Goal: Find specific page/section: Locate a particular part of the current website

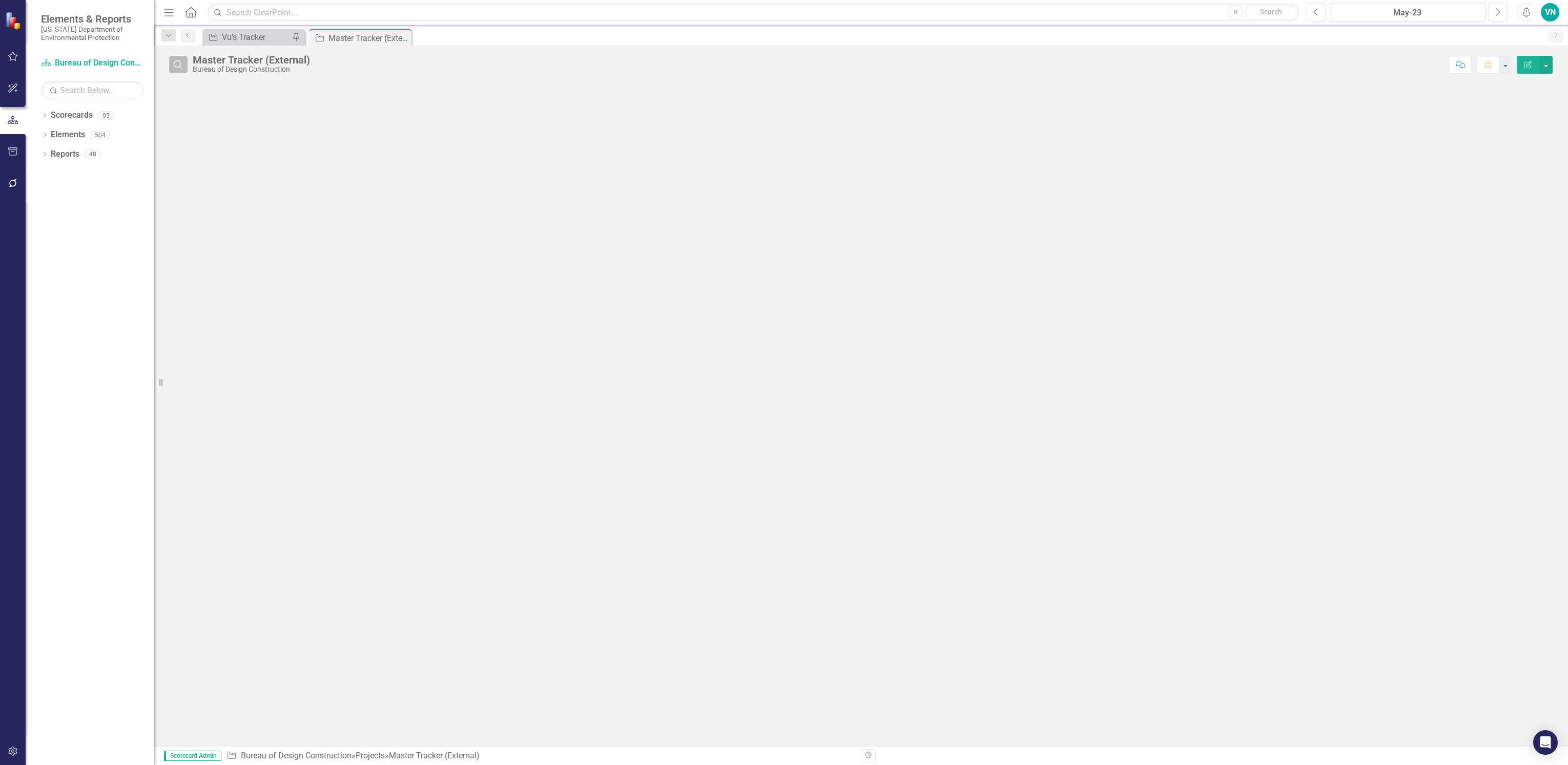
click at [182, 69] on button "Search" at bounding box center [178, 64] width 19 height 17
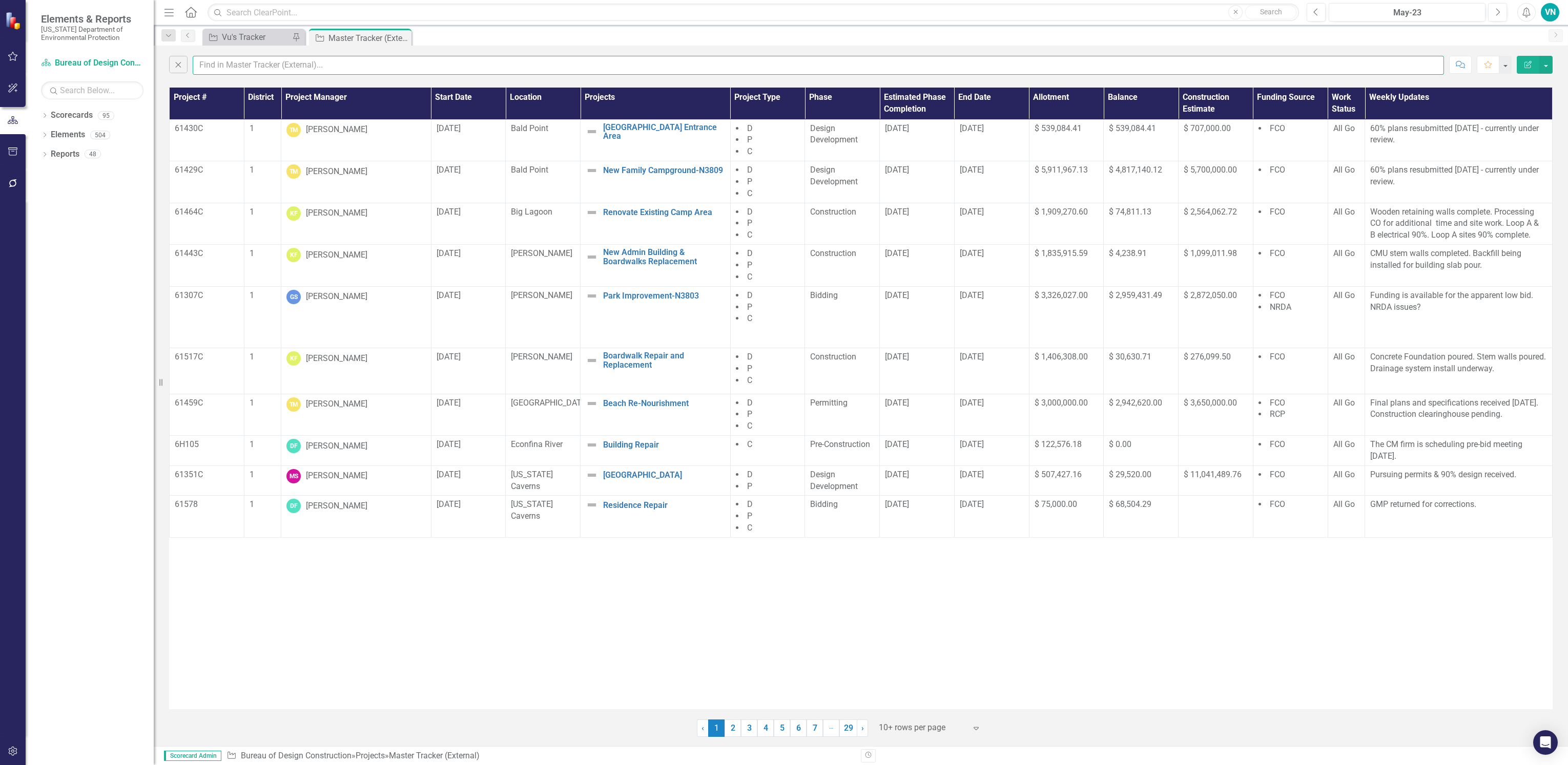
click at [241, 60] on input "text" at bounding box center [818, 65] width 1251 height 19
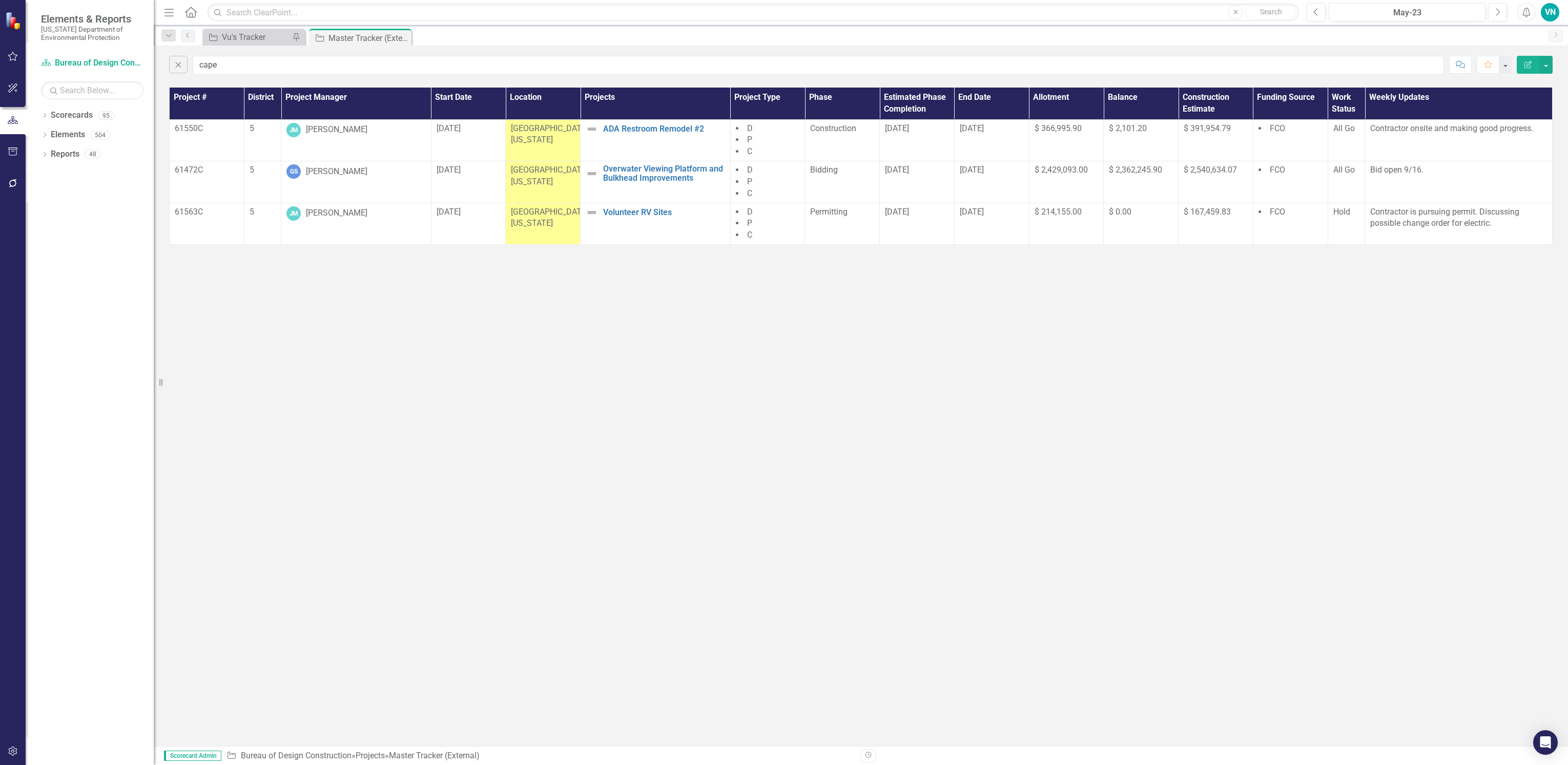
click at [445, 293] on div "Close cape Comment Favorite Edit Report Project # District Project Manager Star…" at bounding box center [861, 396] width 1414 height 701
click at [671, 396] on div "Close cape Comment Favorite Edit Report Project # District Project Manager Star…" at bounding box center [861, 396] width 1414 height 701
click at [16, 315] on div at bounding box center [12, 467] width 25 height 536
drag, startPoint x: 297, startPoint y: 70, endPoint x: 117, endPoint y: 53, distance: 180.8
click at [117, 53] on div "Elements & Reports [US_STATE] Department of Environmental Protection Scorecard …" at bounding box center [784, 382] width 1568 height 765
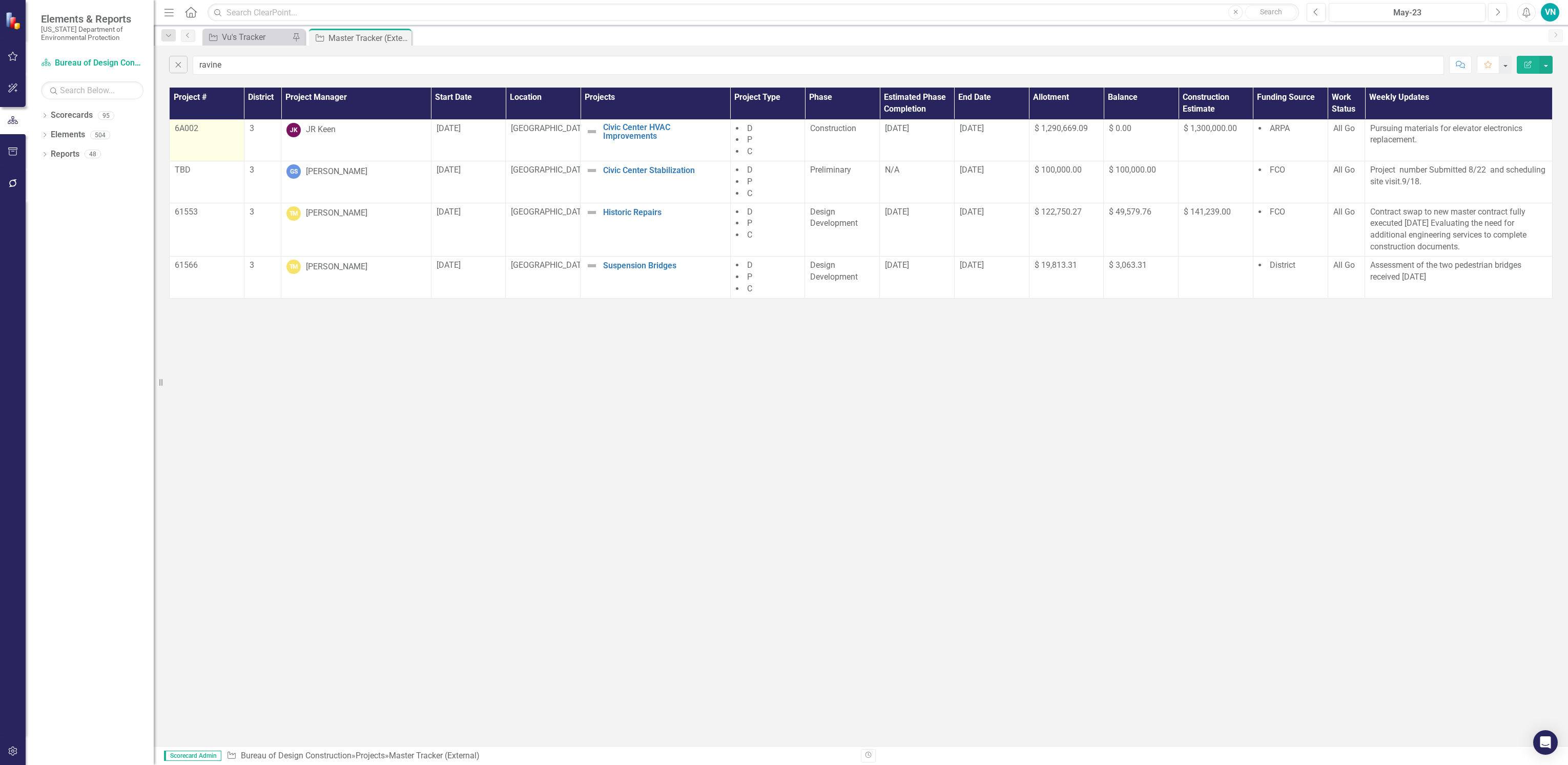
drag, startPoint x: 1435, startPoint y: 139, endPoint x: 175, endPoint y: 125, distance: 1260.1
click at [175, 125] on tr "6A002 3 [PERSON_NAME] Keen [DATE][GEOGRAPHIC_DATA] HVAC Improvements Edit Edit …" at bounding box center [861, 140] width 1383 height 42
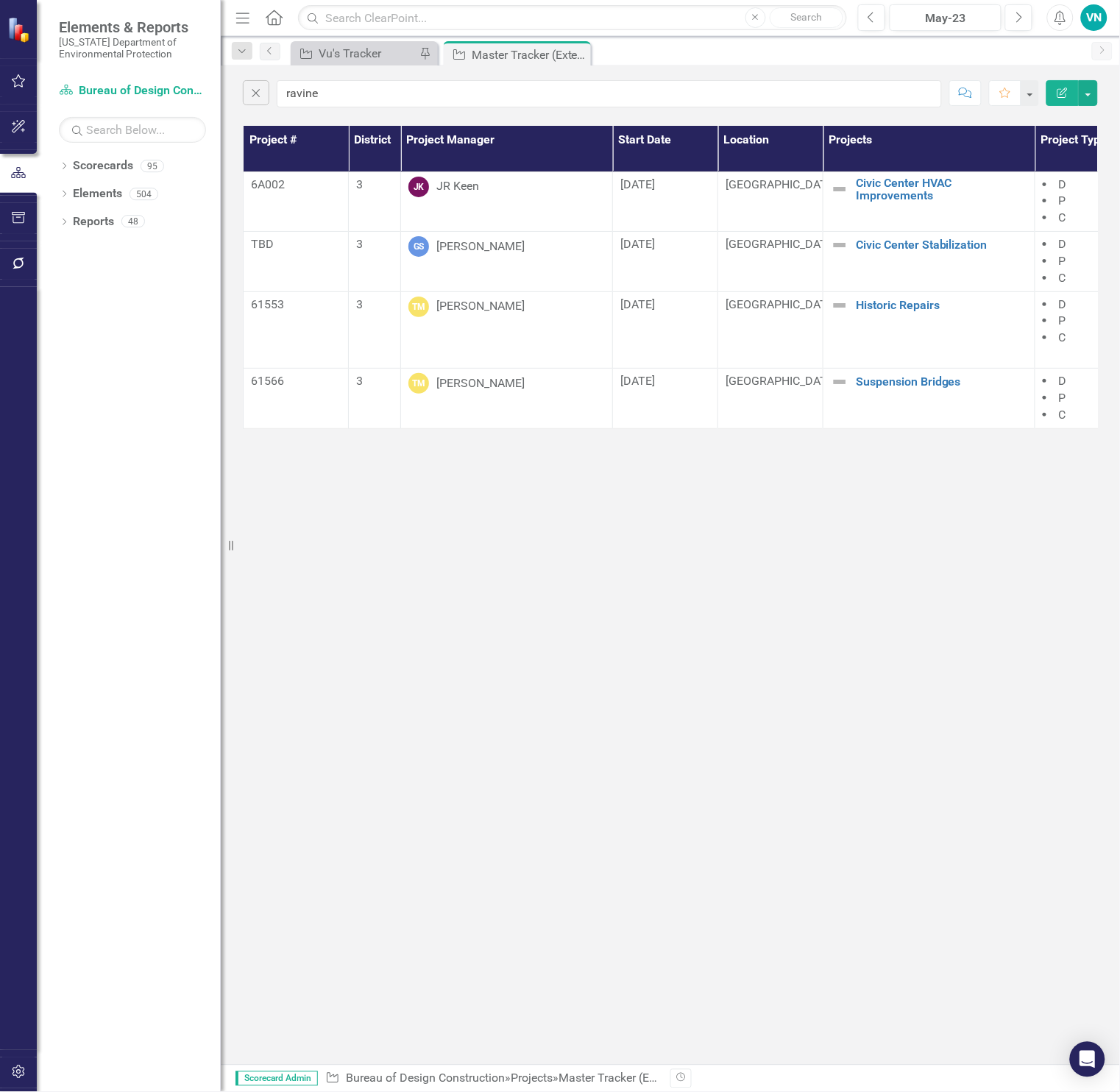
drag, startPoint x: 388, startPoint y: 523, endPoint x: 394, endPoint y: 461, distance: 62.3
click at [394, 461] on div "Close ravine Comment Favorite Edit Report Project # District Project Manager St…" at bounding box center [670, 564] width 899 height 998
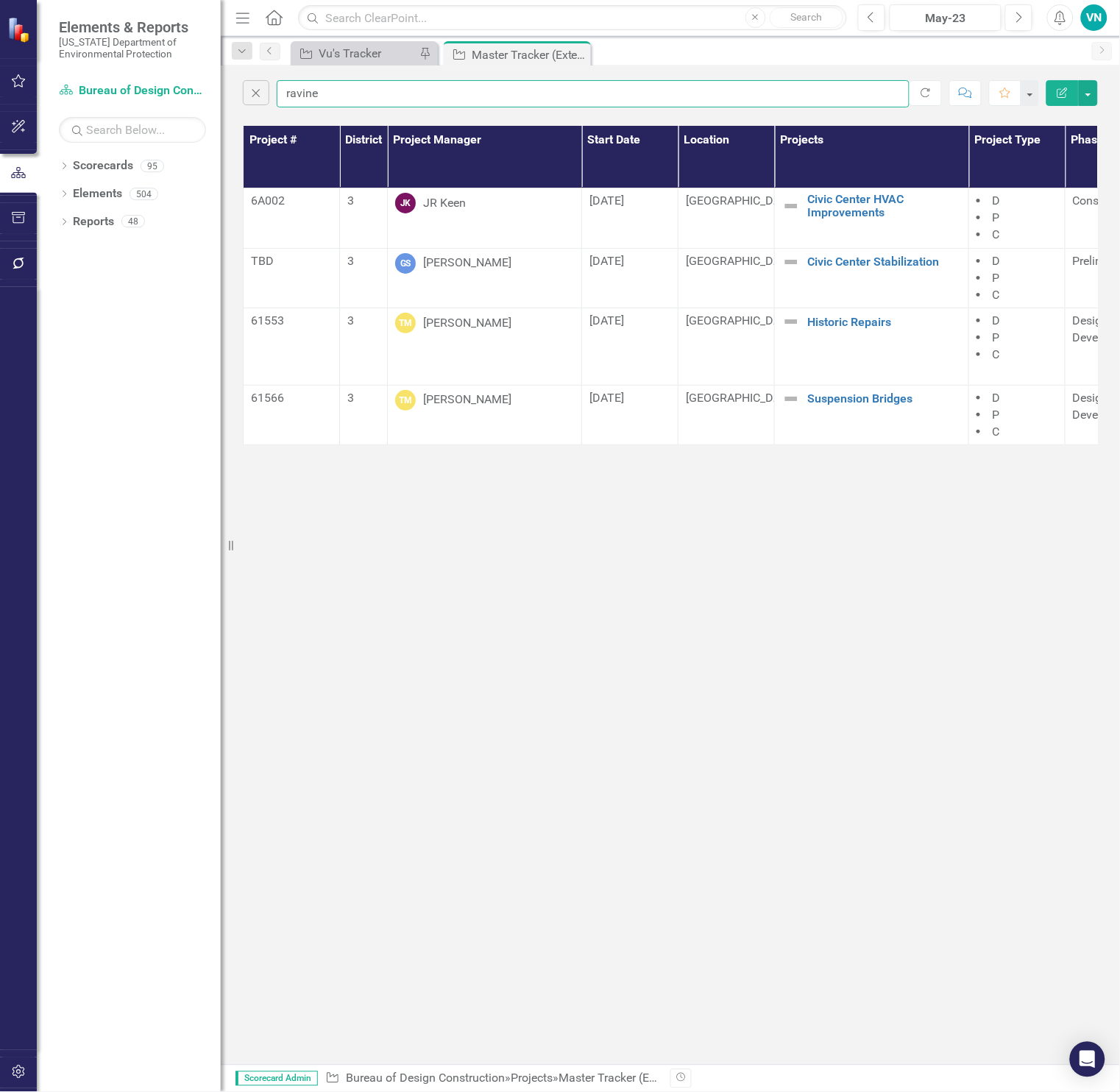
click at [394, 96] on input "ravine" at bounding box center [593, 94] width 632 height 28
drag, startPoint x: 312, startPoint y: 95, endPoint x: 205, endPoint y: 91, distance: 107.1
click at [205, 91] on div "Elements & Reports [US_STATE] Department of Environmental Protection Scorecard …" at bounding box center [560, 546] width 1120 height 1092
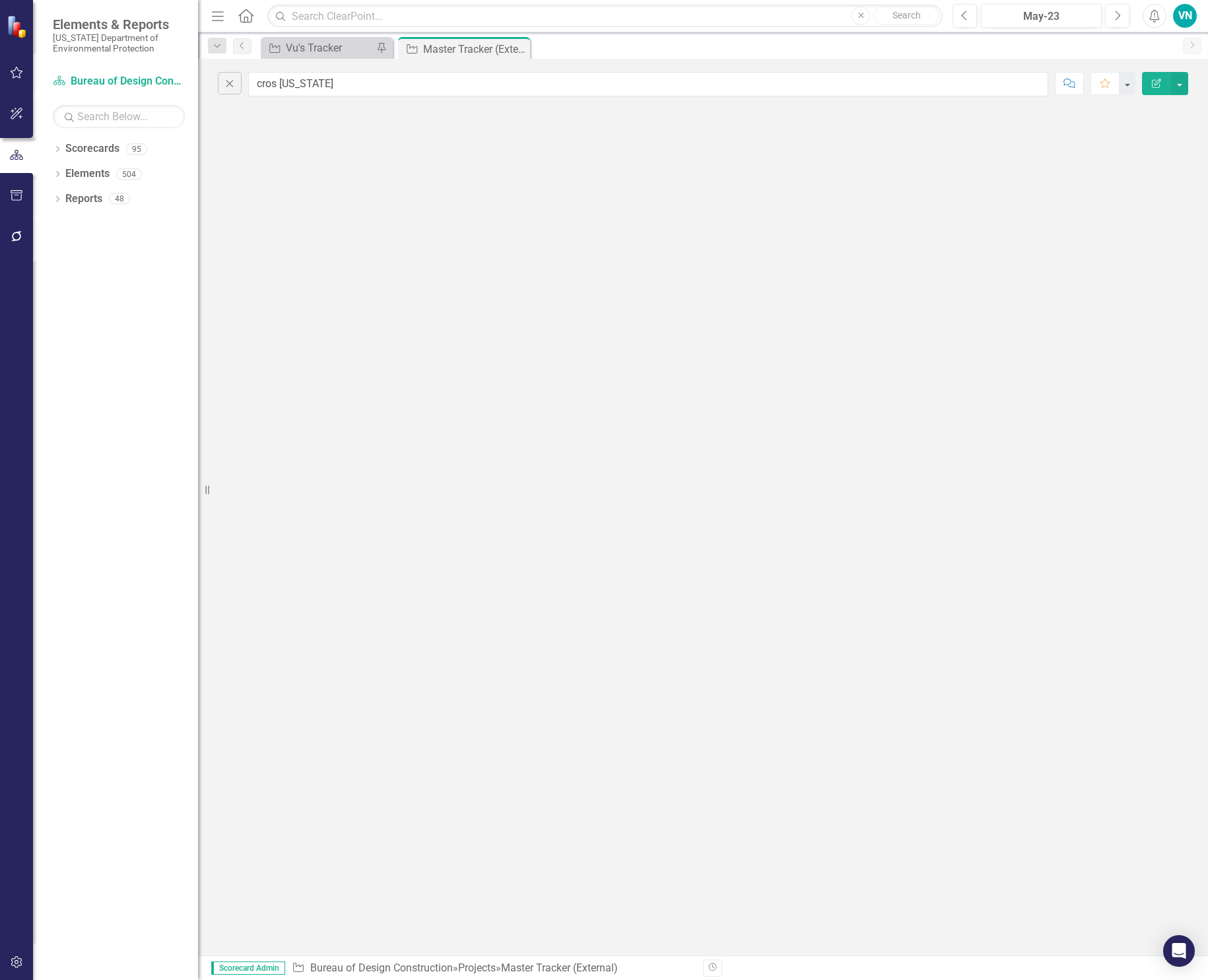
click at [145, 134] on div "Scorecard Bureau of Design Construction Search Dropdown Scorecards 95 Dropdown …" at bounding box center [115, 525] width 165 height 909
click at [275, 95] on input "cros [US_STATE]" at bounding box center [648, 84] width 800 height 25
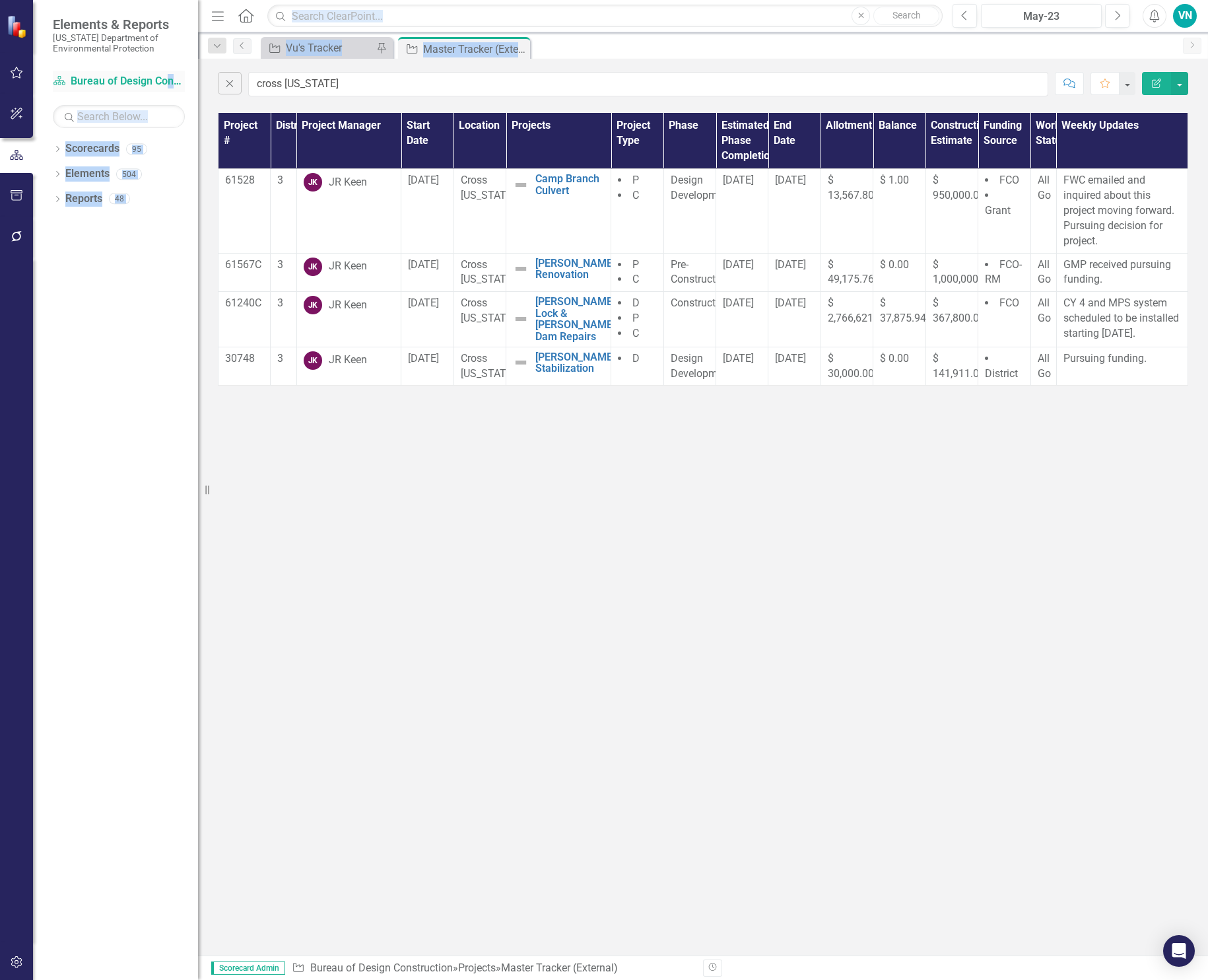
drag, startPoint x: 351, startPoint y: 93, endPoint x: 168, endPoint y: 77, distance: 183.7
click at [168, 77] on div "Elements & Reports [US_STATE] Department of Environmental Protection Scorecard …" at bounding box center [604, 490] width 1208 height 980
copy div "nstruction Search Dropdown Scorecards 95 Dropdown [US_STATE] Department of Envi…"
click at [339, 79] on input "cross [US_STATE]" at bounding box center [648, 84] width 800 height 25
drag, startPoint x: 328, startPoint y: 80, endPoint x: 224, endPoint y: 72, distance: 104.3
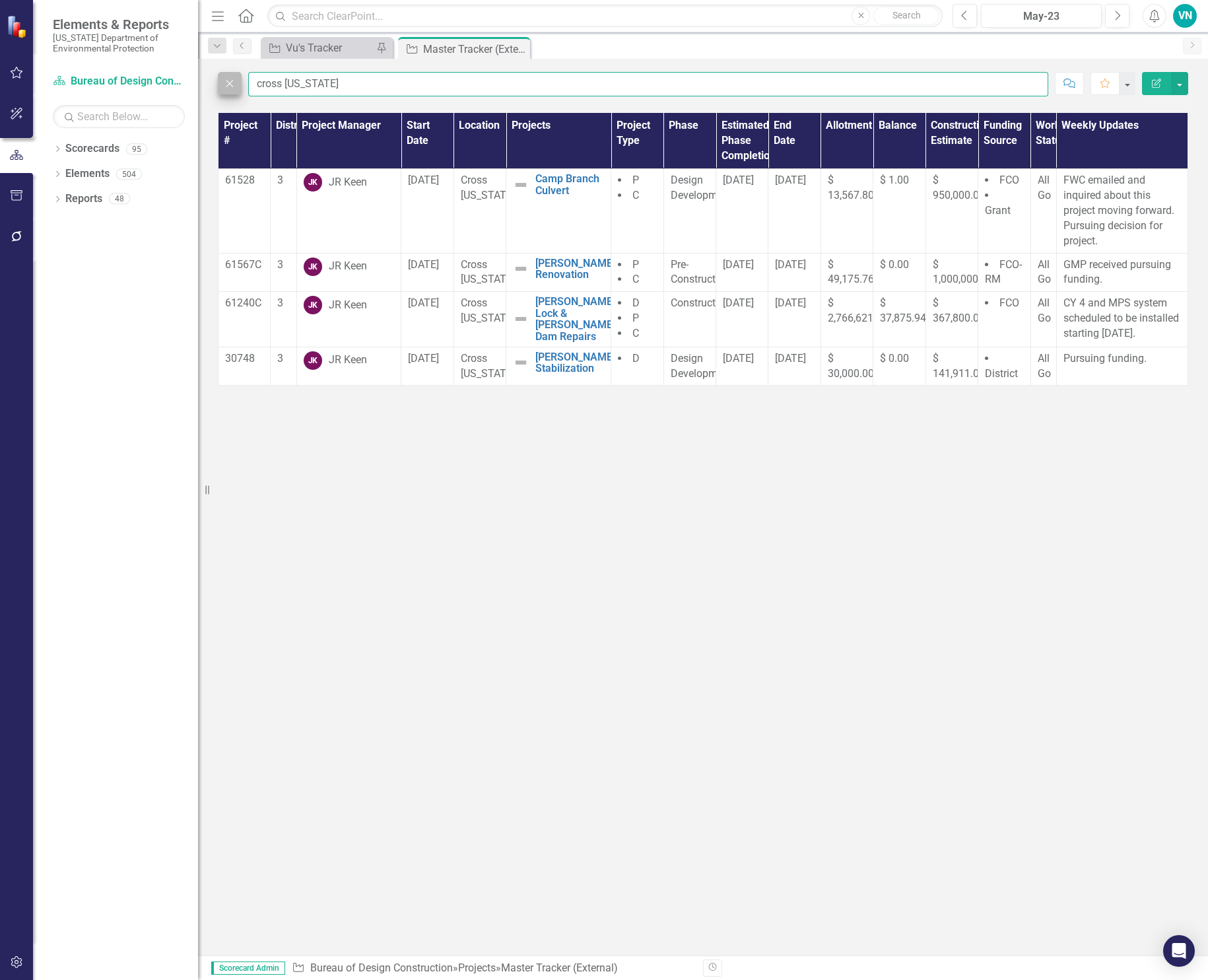
click at [224, 72] on div "Close cross [US_STATE]" at bounding box center [634, 84] width 831 height 25
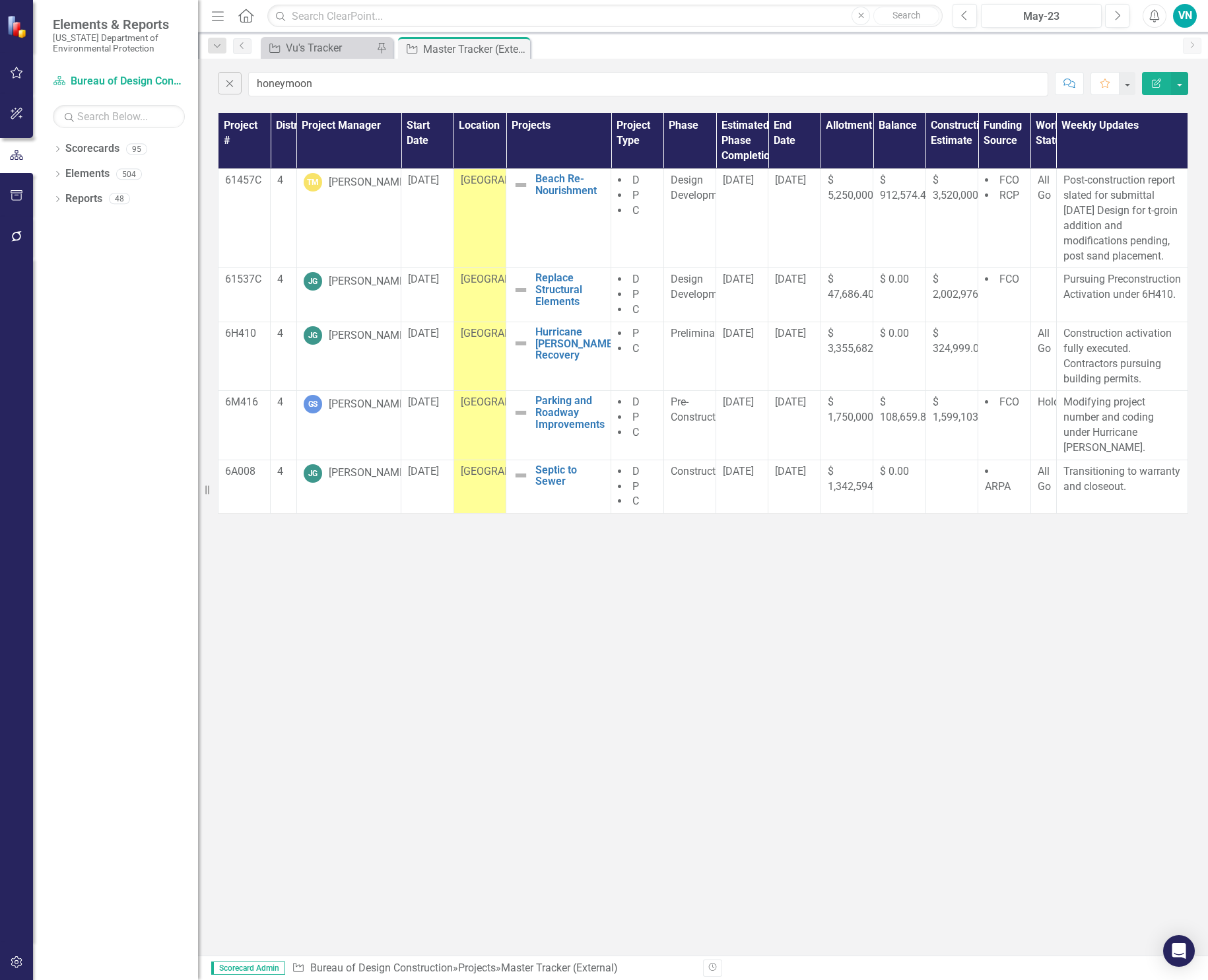
click at [437, 559] on div "Close honeymoon Comment Favorite Edit Report Project # District Project Manager…" at bounding box center [703, 506] width 1010 height 896
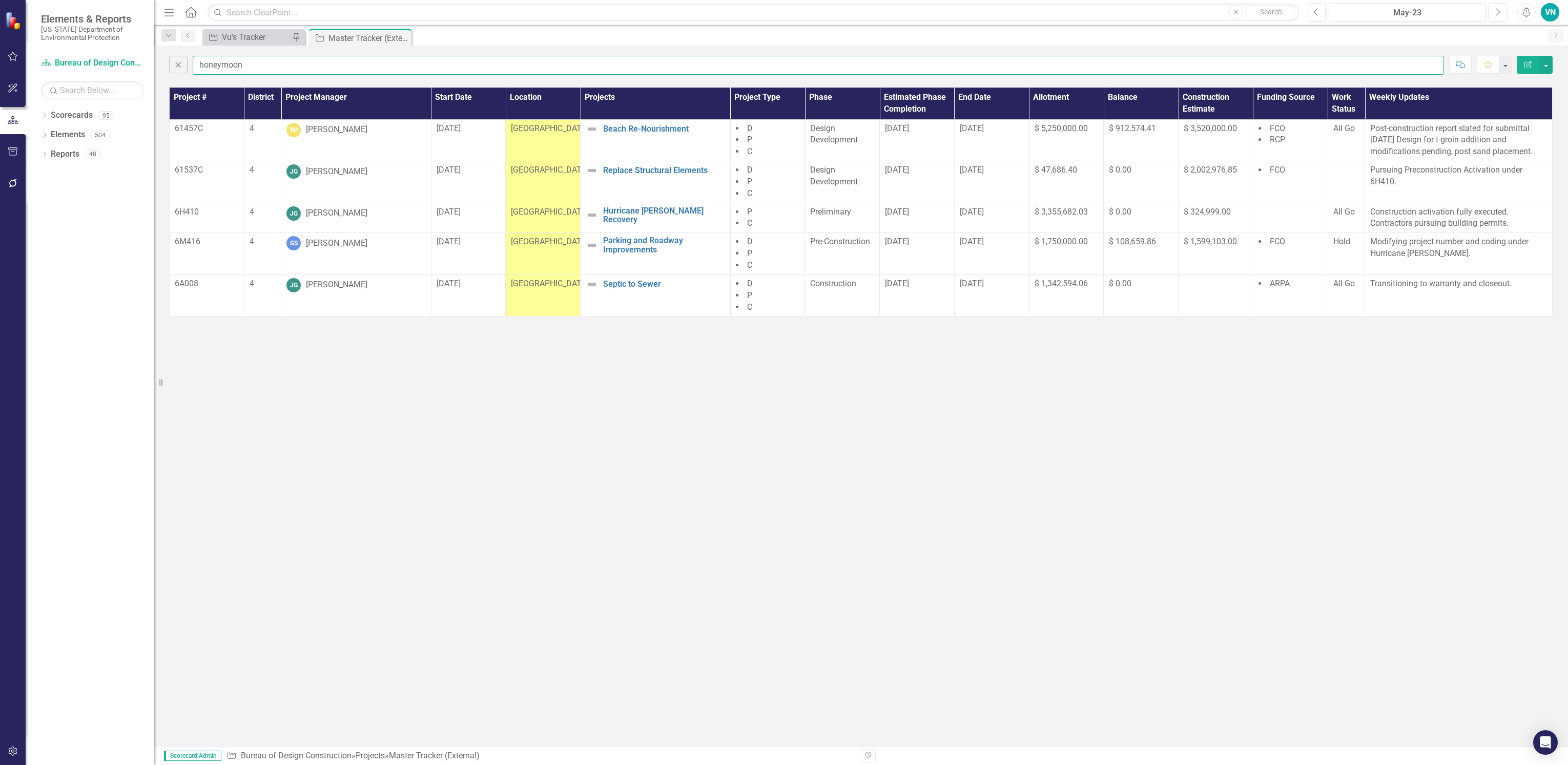
drag, startPoint x: 287, startPoint y: 73, endPoint x: 278, endPoint y: 72, distance: 9.1
click at [285, 73] on input "honeymoon" at bounding box center [818, 65] width 1251 height 19
drag, startPoint x: 241, startPoint y: 66, endPoint x: 167, endPoint y: 69, distance: 74.1
click at [167, 69] on div "Close honeymoon Comment Favorite Edit Report" at bounding box center [861, 62] width 1414 height 34
click at [527, 69] on input "honeymoon" at bounding box center [818, 65] width 1251 height 19
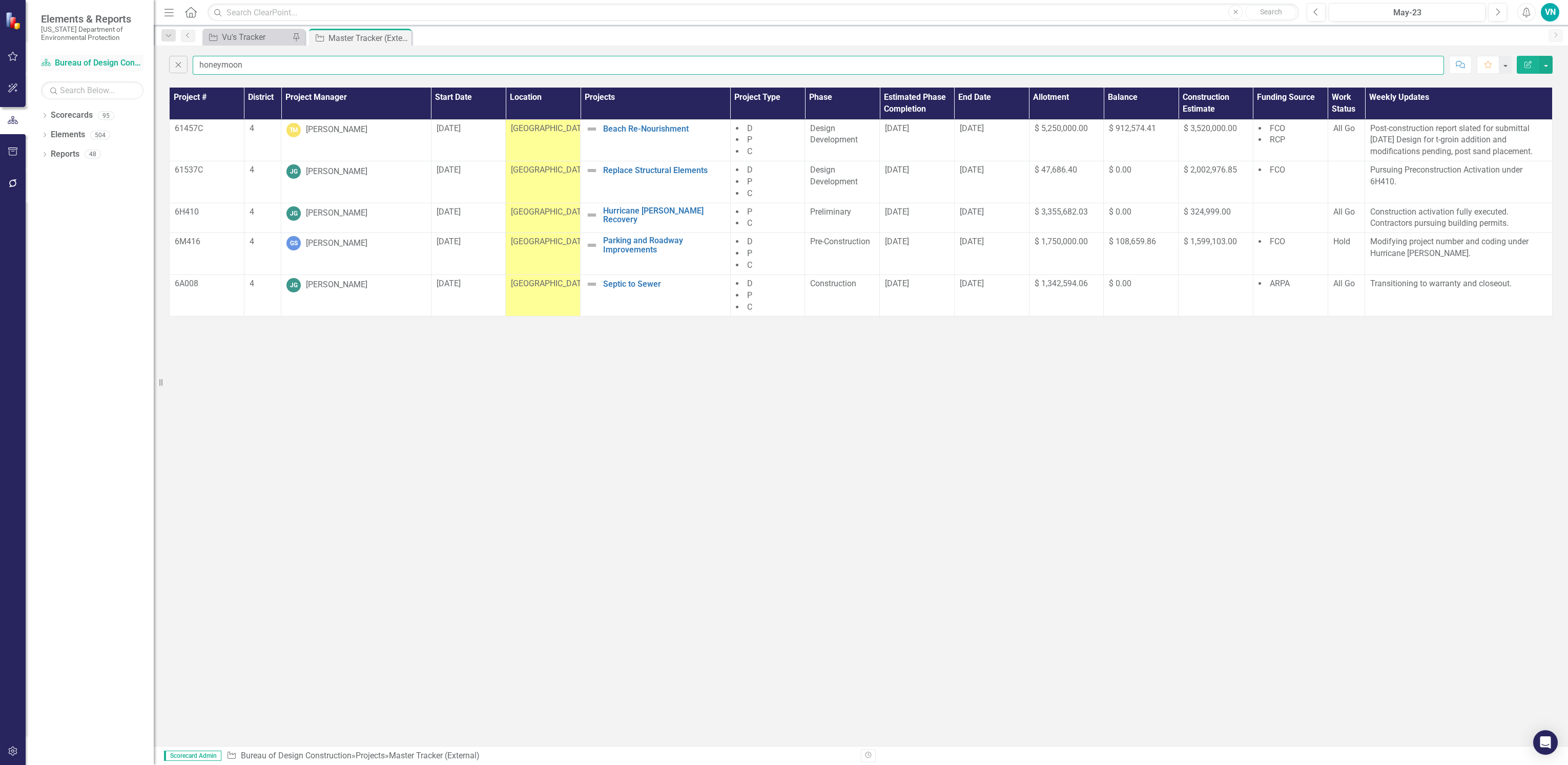
drag, startPoint x: 460, startPoint y: 66, endPoint x: 93, endPoint y: 54, distance: 367.2
click at [93, 54] on div "Elements & Reports [US_STATE] Department of Environmental Protection Scorecard …" at bounding box center [784, 382] width 1568 height 765
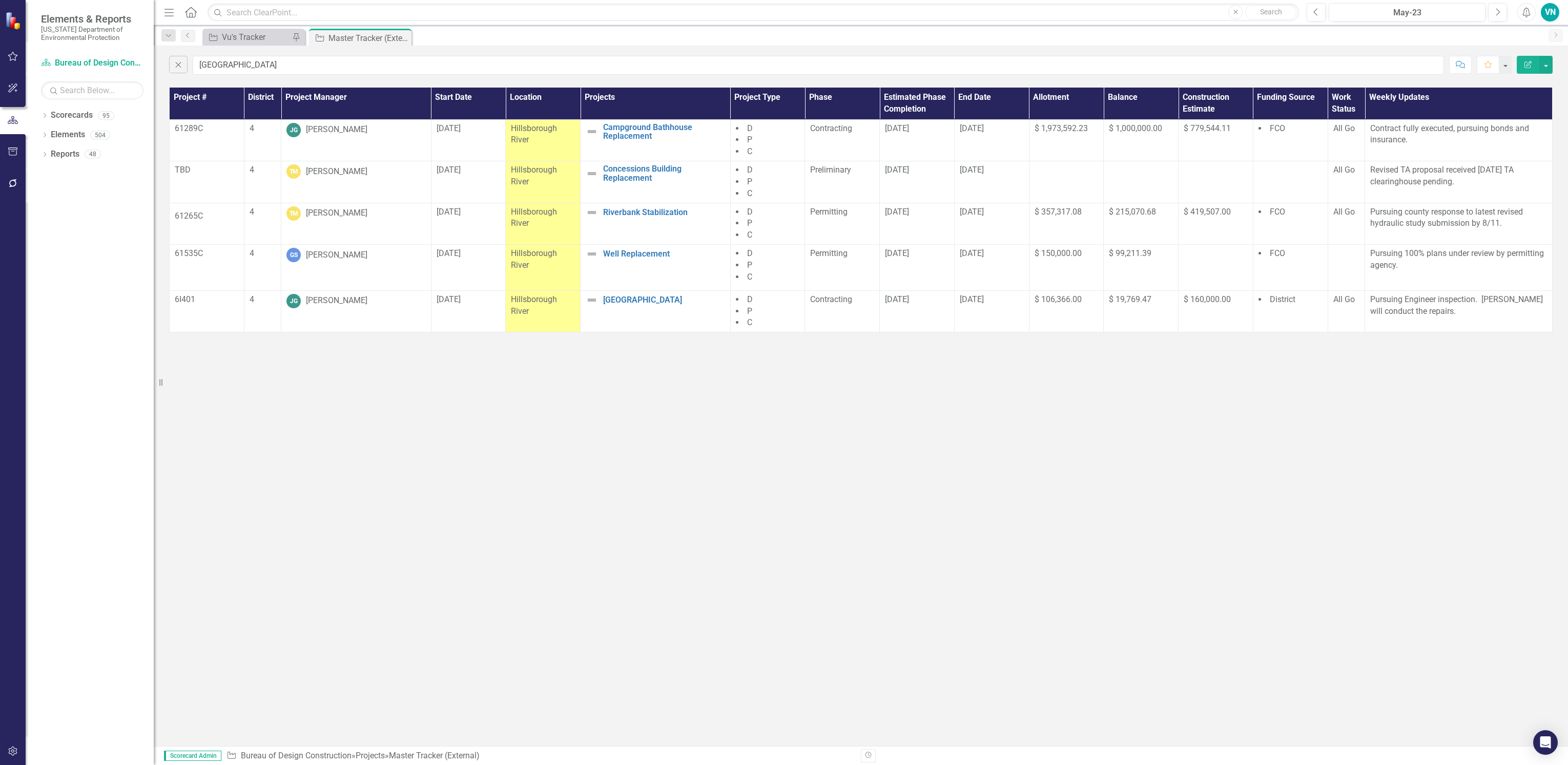
drag, startPoint x: 262, startPoint y: 54, endPoint x: 242, endPoint y: 59, distance: 20.6
click at [262, 54] on div "Close hillsborough Comment Favorite Edit Report" at bounding box center [861, 62] width 1414 height 34
drag, startPoint x: 248, startPoint y: 64, endPoint x: 141, endPoint y: 56, distance: 107.3
click at [141, 56] on div "Elements & Reports [US_STATE] Department of Environmental Protection Scorecard …" at bounding box center [784, 382] width 1568 height 765
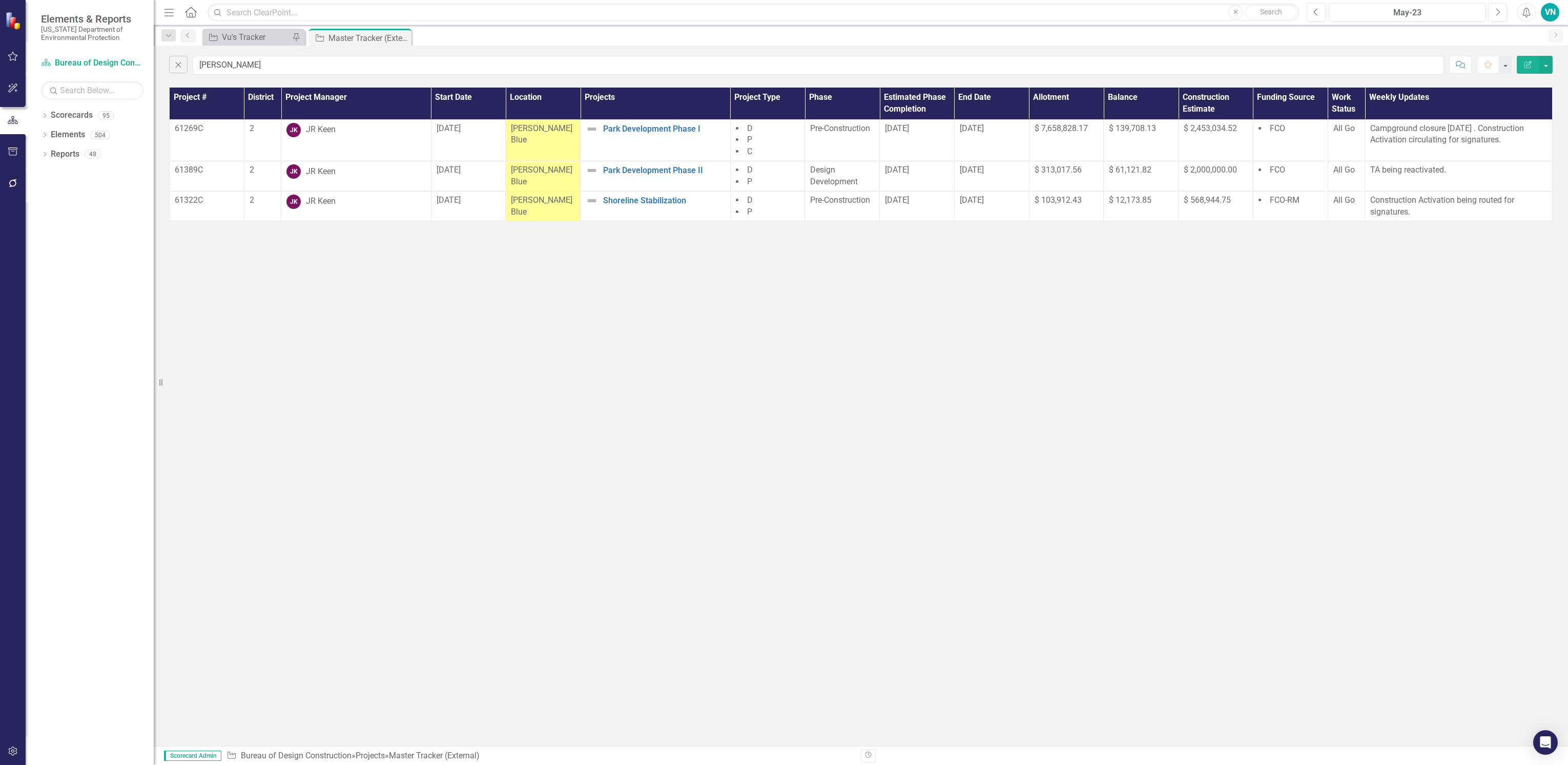
click at [868, 300] on div "Close [PERSON_NAME] Comment Favorite Edit Report Project # District Project Man…" at bounding box center [861, 396] width 1414 height 701
click at [265, 70] on input "[PERSON_NAME]" at bounding box center [818, 65] width 1251 height 19
drag, startPoint x: 187, startPoint y: 64, endPoint x: 121, endPoint y: 62, distance: 66.0
click at [121, 62] on div "Elements & Reports [US_STATE] Department of Environmental Protection Scorecard …" at bounding box center [784, 382] width 1568 height 765
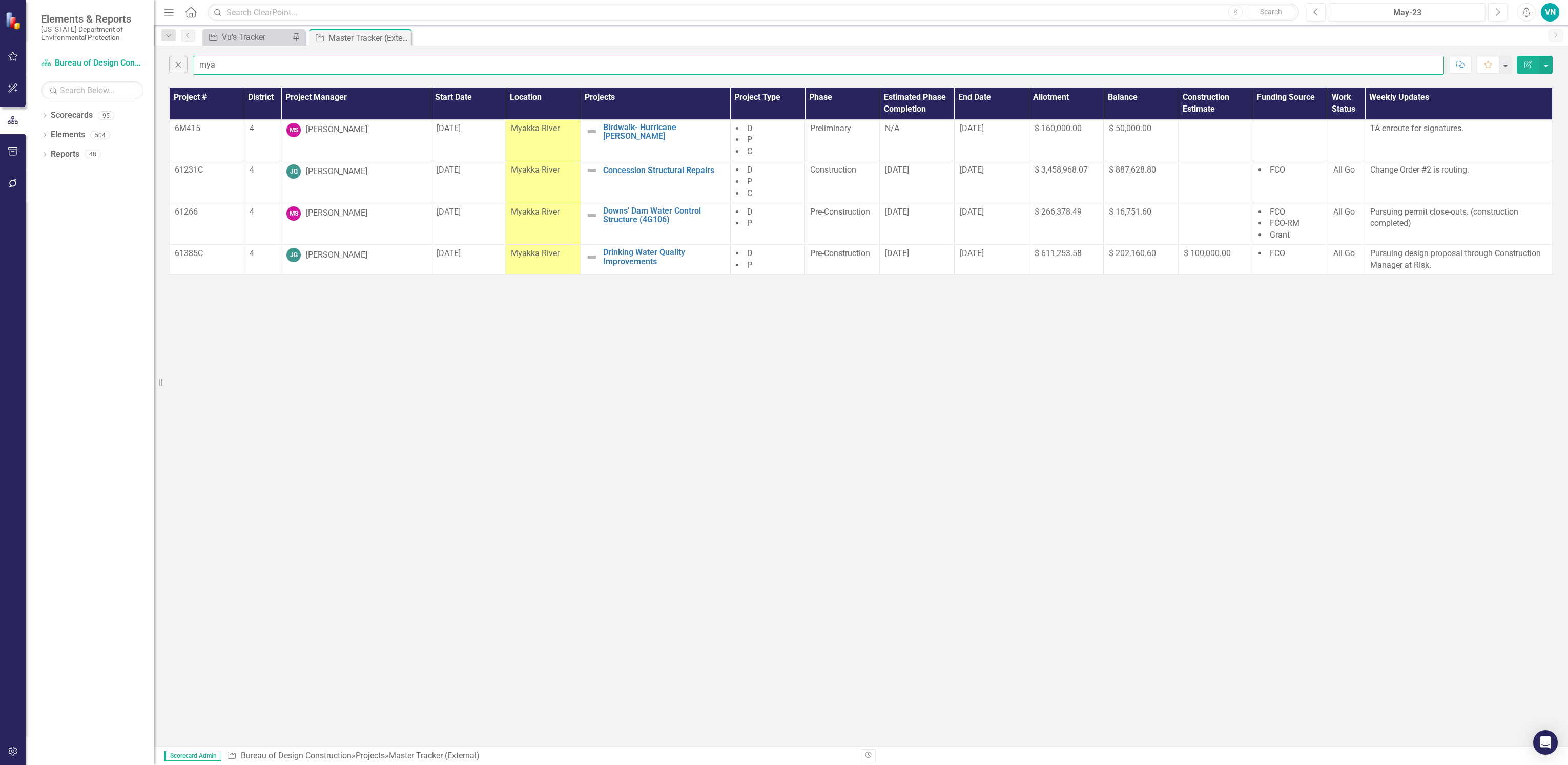
type input "mya"
click at [626, 528] on div "Close mya Comment Favorite Edit Report Project # District Project Manager Start…" at bounding box center [861, 396] width 1414 height 701
click at [232, 60] on input "mya" at bounding box center [818, 65] width 1251 height 19
drag, startPoint x: 230, startPoint y: 63, endPoint x: 174, endPoint y: 65, distance: 56.0
click at [174, 65] on div "Close mya" at bounding box center [807, 65] width 1274 height 19
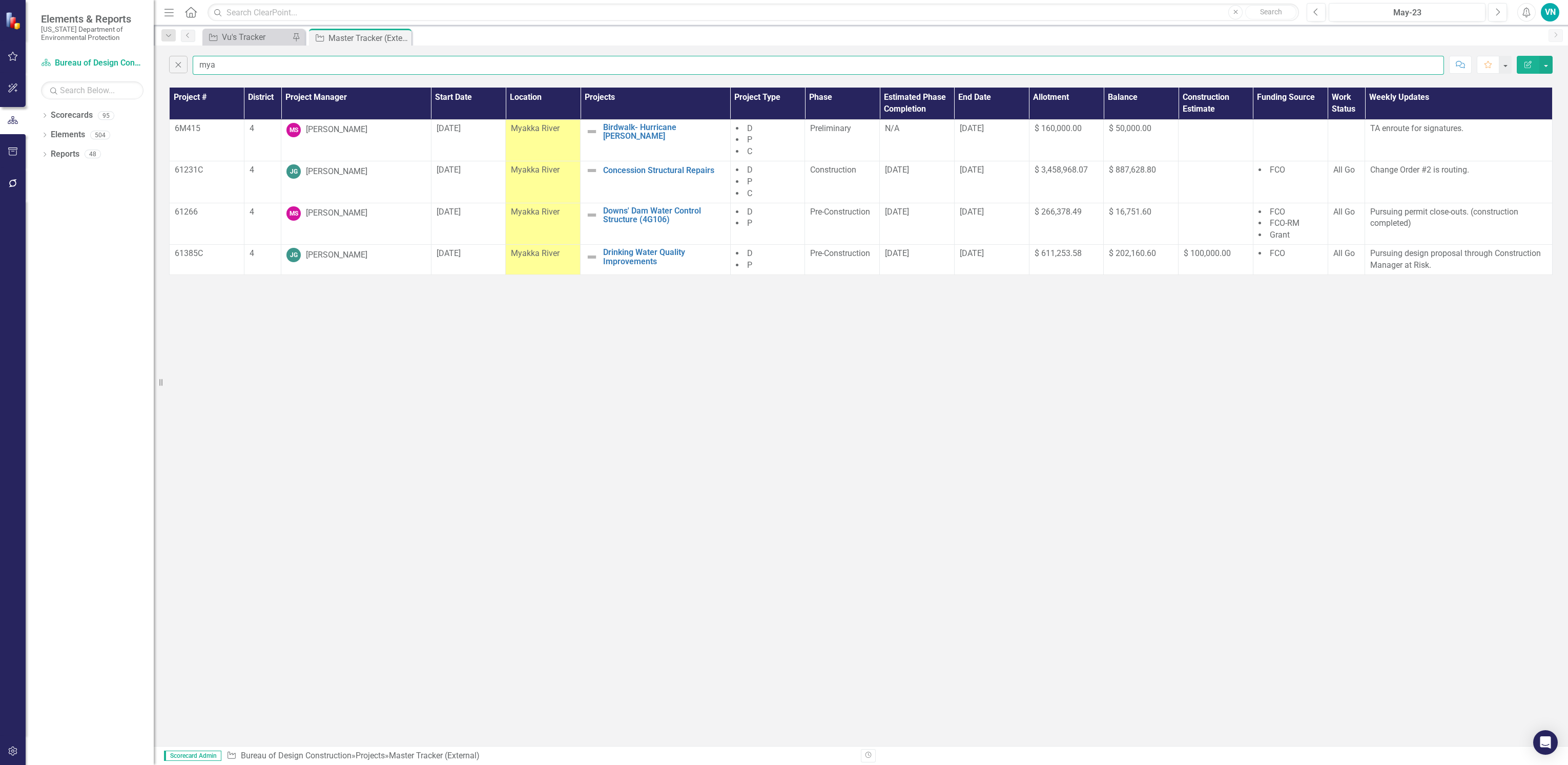
drag, startPoint x: 242, startPoint y: 67, endPoint x: 248, endPoint y: 67, distance: 6.0
click at [242, 67] on input "mya" at bounding box center [818, 65] width 1251 height 19
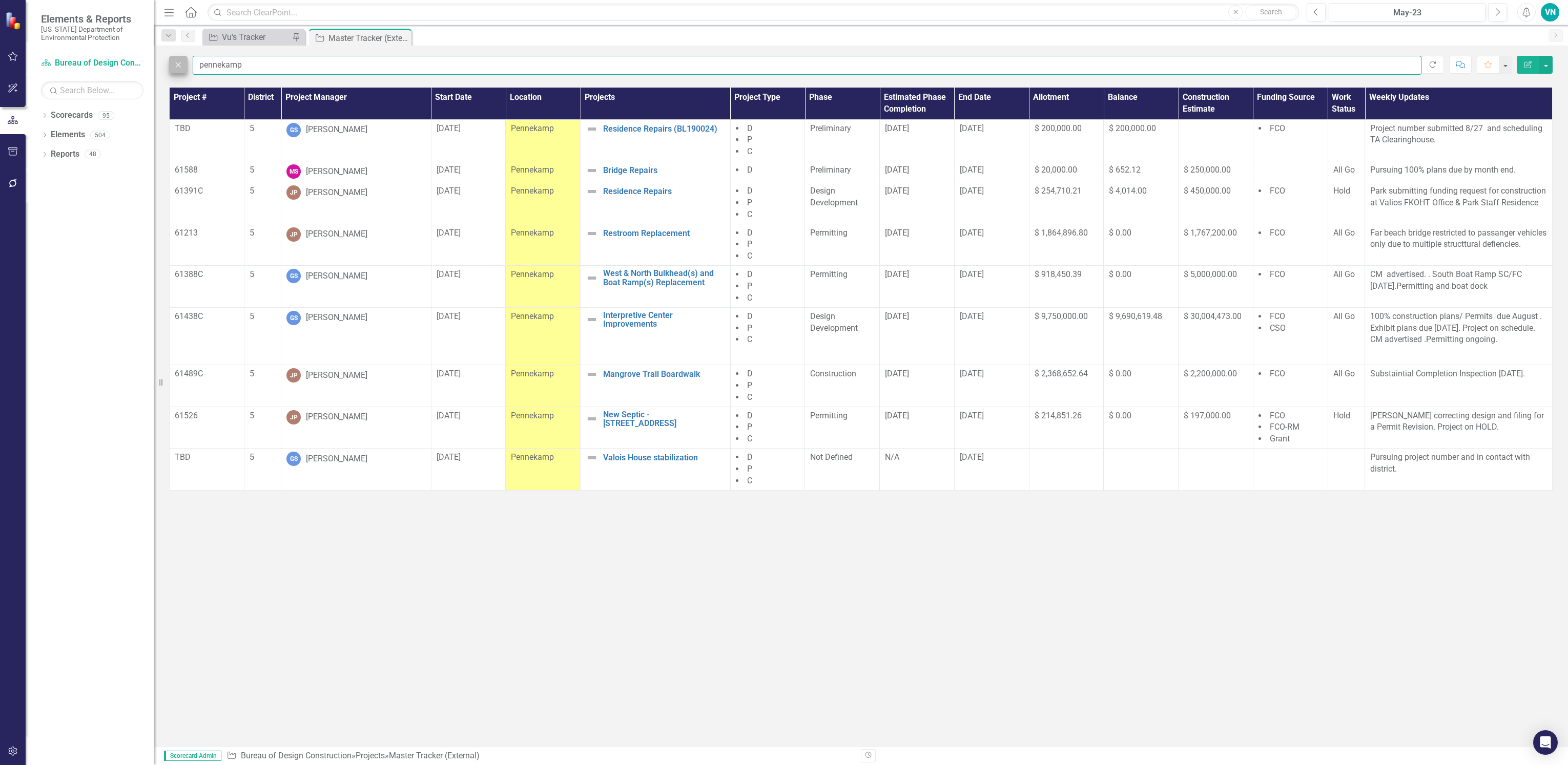
drag, startPoint x: 252, startPoint y: 66, endPoint x: 174, endPoint y: 61, distance: 78.2
click at [174, 61] on div "Close pennekamp" at bounding box center [796, 65] width 1252 height 19
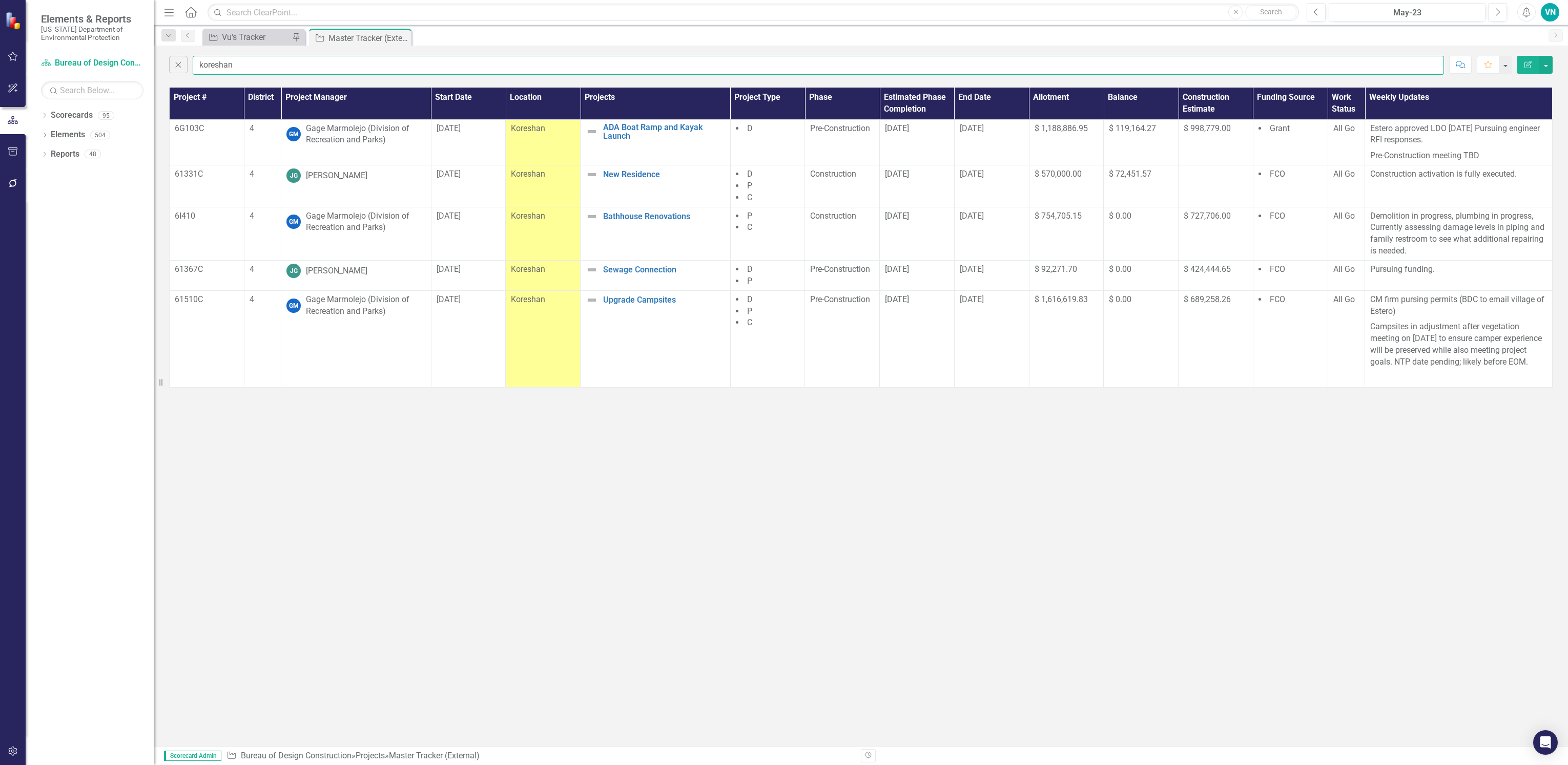
click at [311, 56] on input "koreshan" at bounding box center [818, 65] width 1251 height 19
drag, startPoint x: 285, startPoint y: 65, endPoint x: 127, endPoint y: 56, distance: 158.3
click at [127, 56] on div "Elements & Reports [US_STATE] Department of Environmental Protection Scorecard …" at bounding box center [784, 382] width 1568 height 765
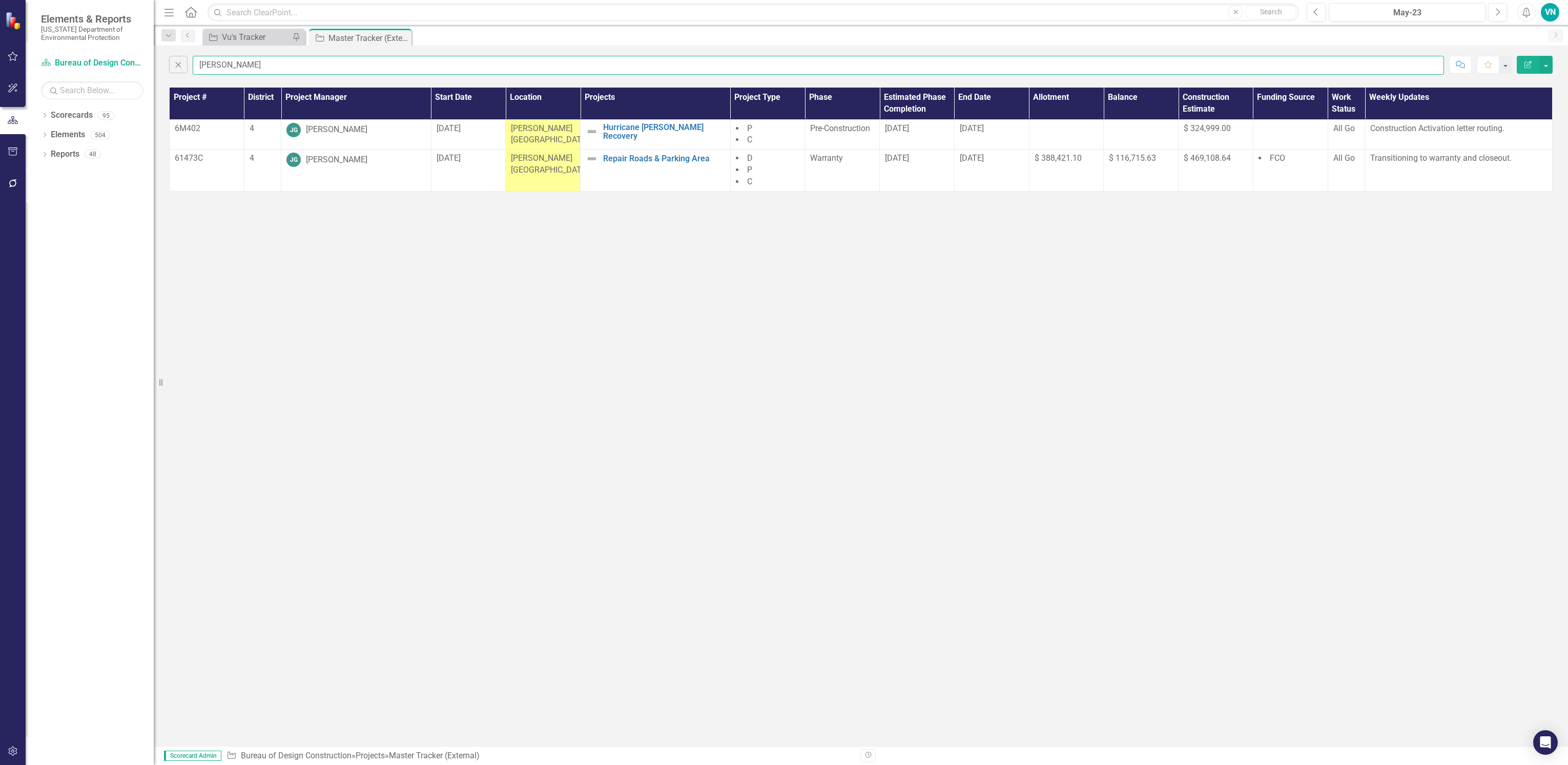
click at [242, 69] on input "[PERSON_NAME]" at bounding box center [818, 65] width 1251 height 19
drag, startPoint x: 204, startPoint y: 62, endPoint x: 181, endPoint y: 62, distance: 23.0
click at [181, 62] on div "Close [PERSON_NAME]" at bounding box center [807, 65] width 1274 height 19
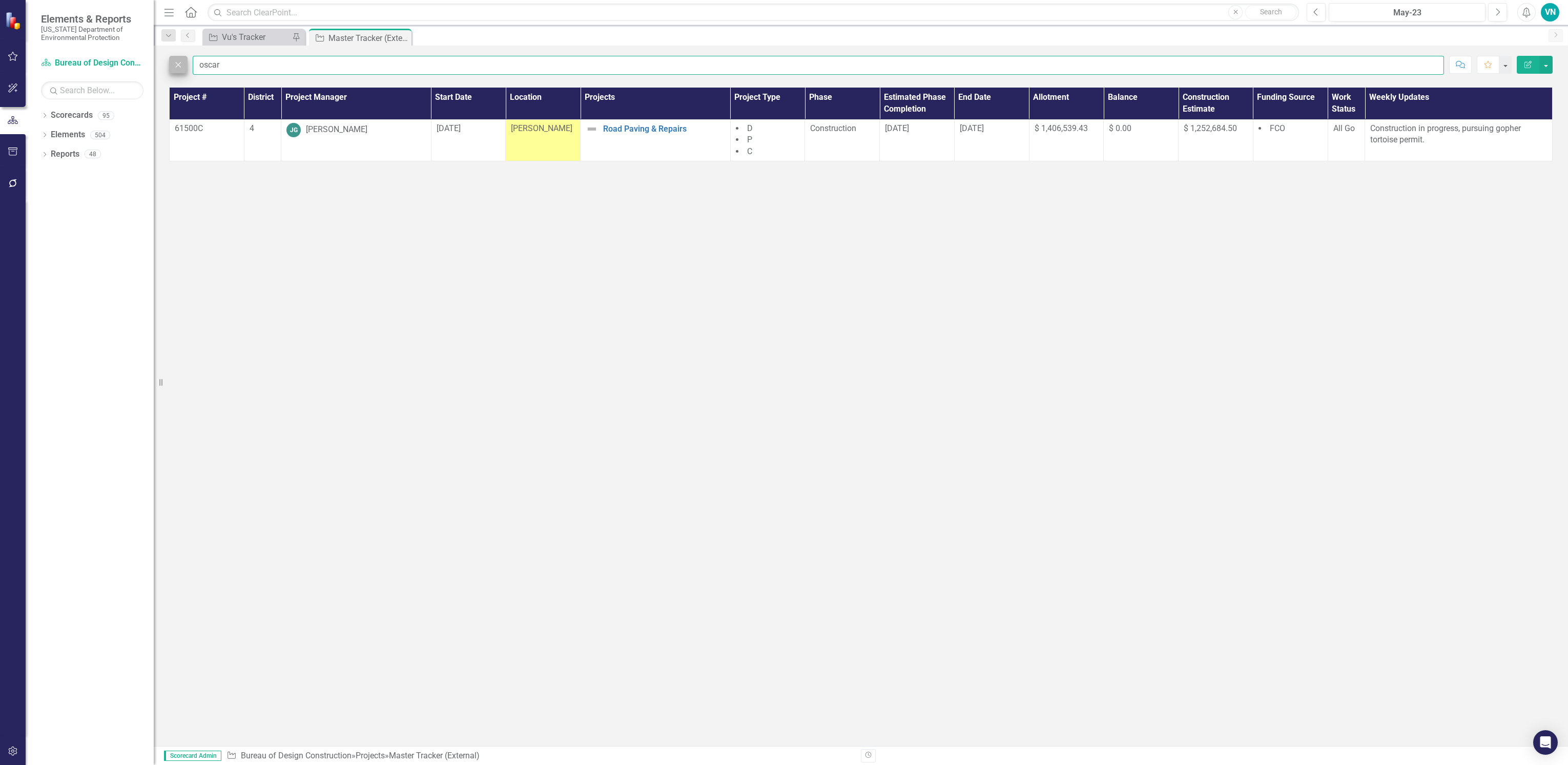
drag, startPoint x: 234, startPoint y: 63, endPoint x: 177, endPoint y: 64, distance: 57.0
click at [177, 64] on div "Close oscar" at bounding box center [807, 65] width 1274 height 19
type input "[PERSON_NAME]"
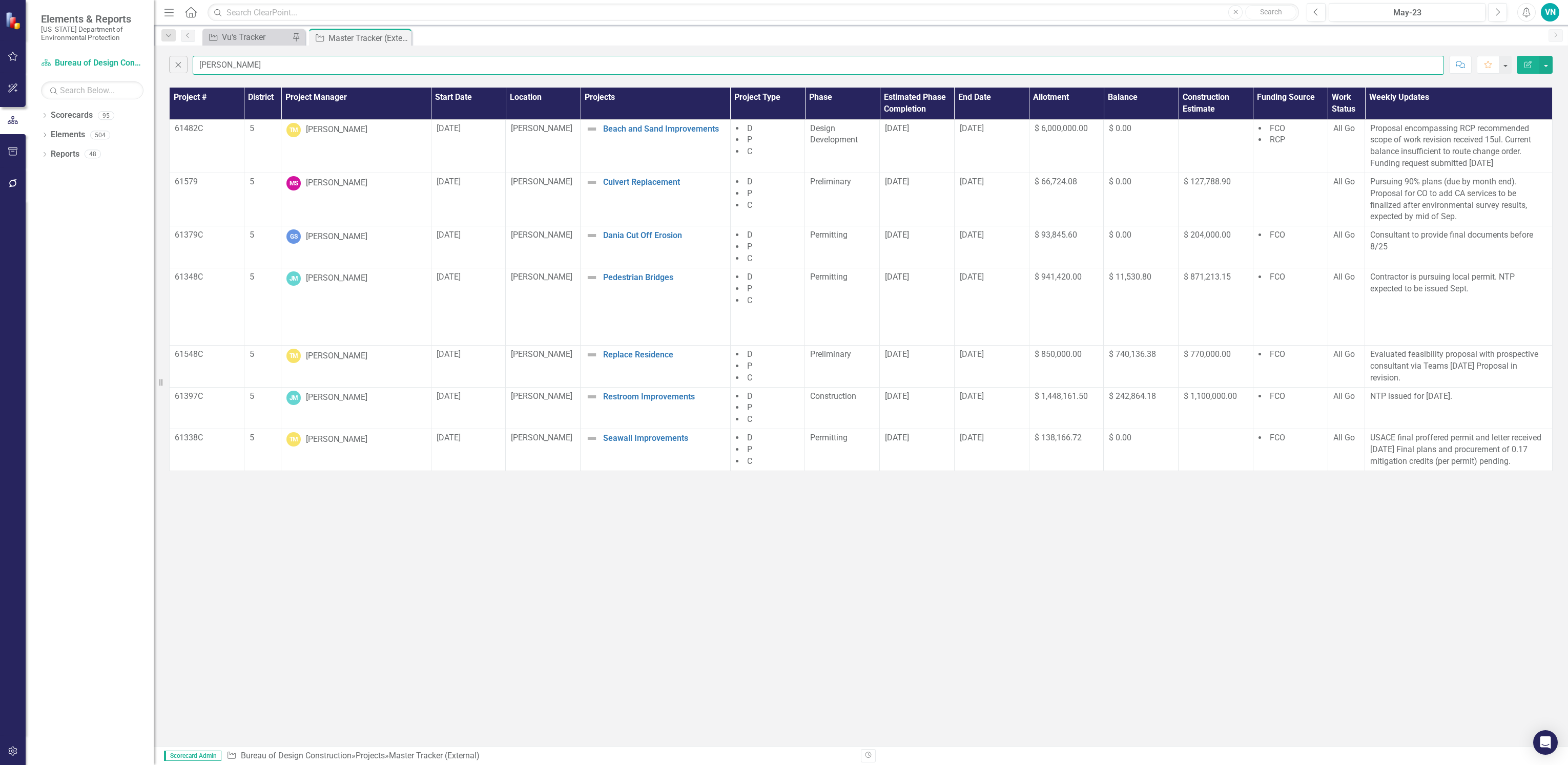
click at [239, 68] on input "[PERSON_NAME]" at bounding box center [818, 65] width 1251 height 19
drag, startPoint x: 239, startPoint y: 68, endPoint x: 191, endPoint y: 72, distance: 48.2
click at [191, 72] on div "Close [PERSON_NAME]" at bounding box center [807, 65] width 1274 height 19
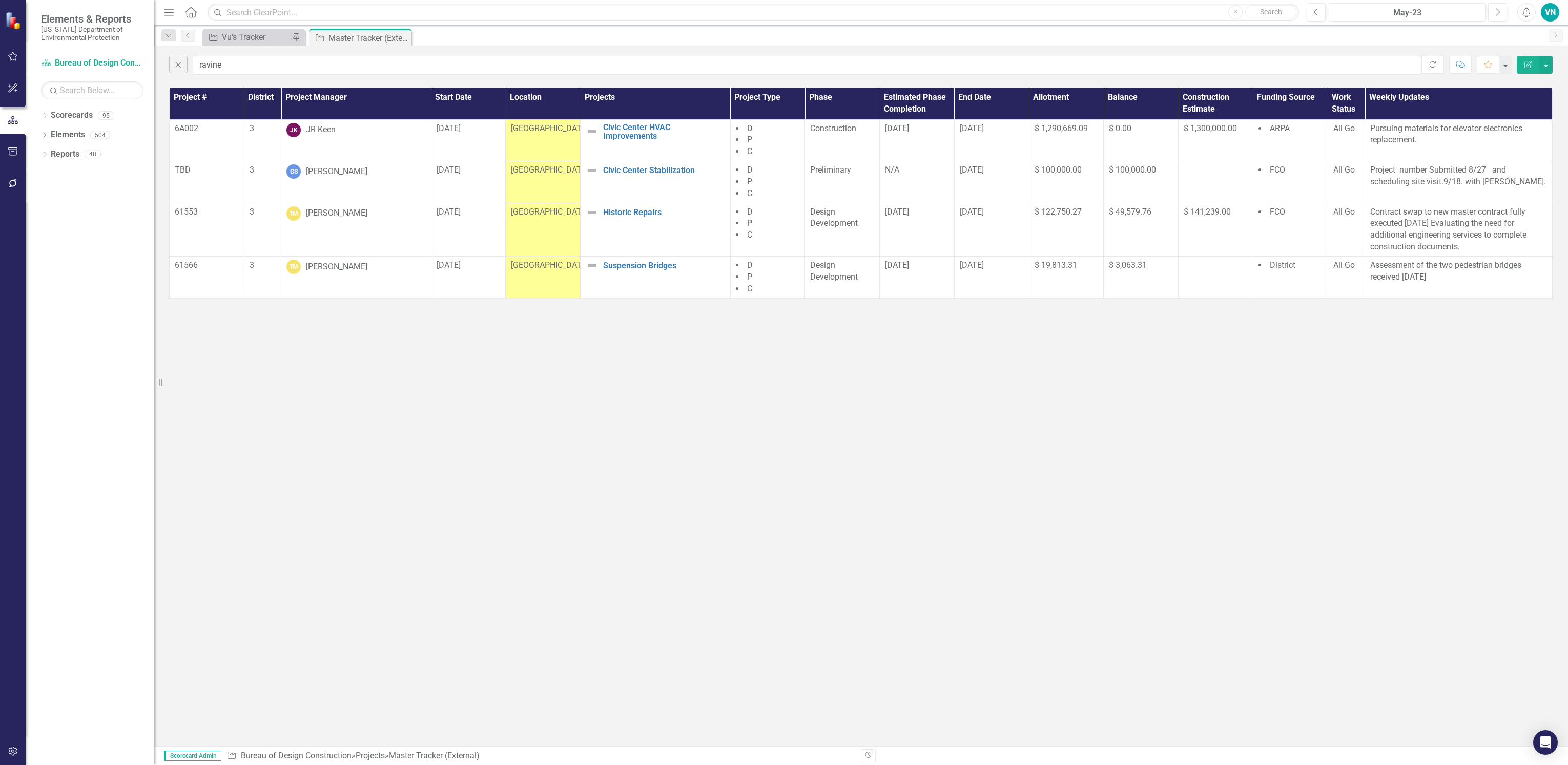
click at [921, 441] on div "Close ravine Refresh Comment Favorite Edit Report Project # District Project Ma…" at bounding box center [861, 396] width 1414 height 701
click at [248, 53] on div "Close ravine Refresh Comment Favorite Edit Report" at bounding box center [861, 62] width 1414 height 34
drag, startPoint x: 244, startPoint y: 59, endPoint x: 87, endPoint y: 61, distance: 157.0
click at [87, 60] on div "Elements & Reports [US_STATE] Department of Environmental Protection Scorecard …" at bounding box center [784, 382] width 1568 height 765
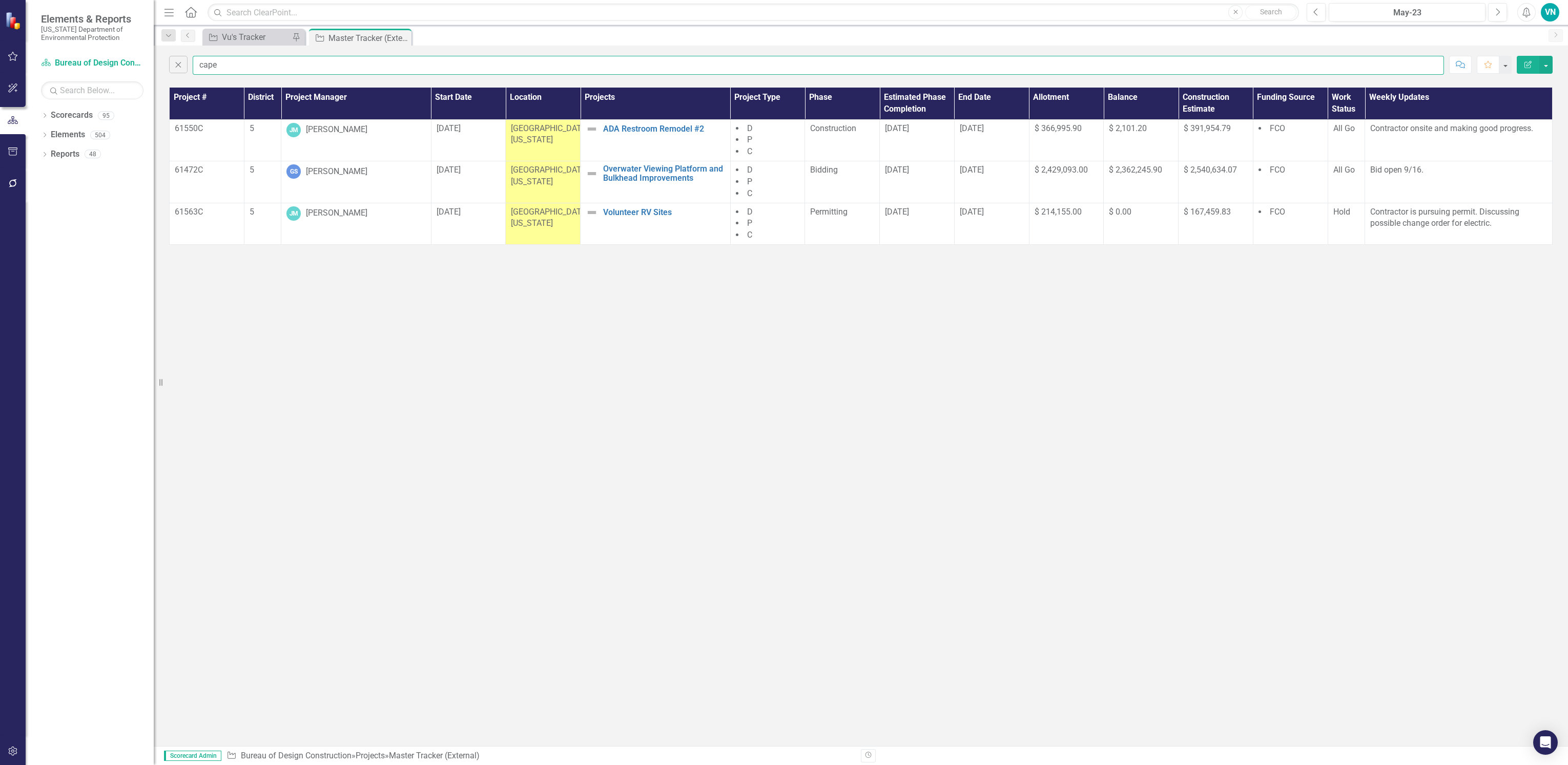
click at [224, 63] on input "cape" at bounding box center [818, 65] width 1251 height 19
drag, startPoint x: 224, startPoint y: 63, endPoint x: 167, endPoint y: 62, distance: 57.0
click at [167, 62] on div "Close cape Comment Favorite Edit Report" at bounding box center [861, 62] width 1414 height 34
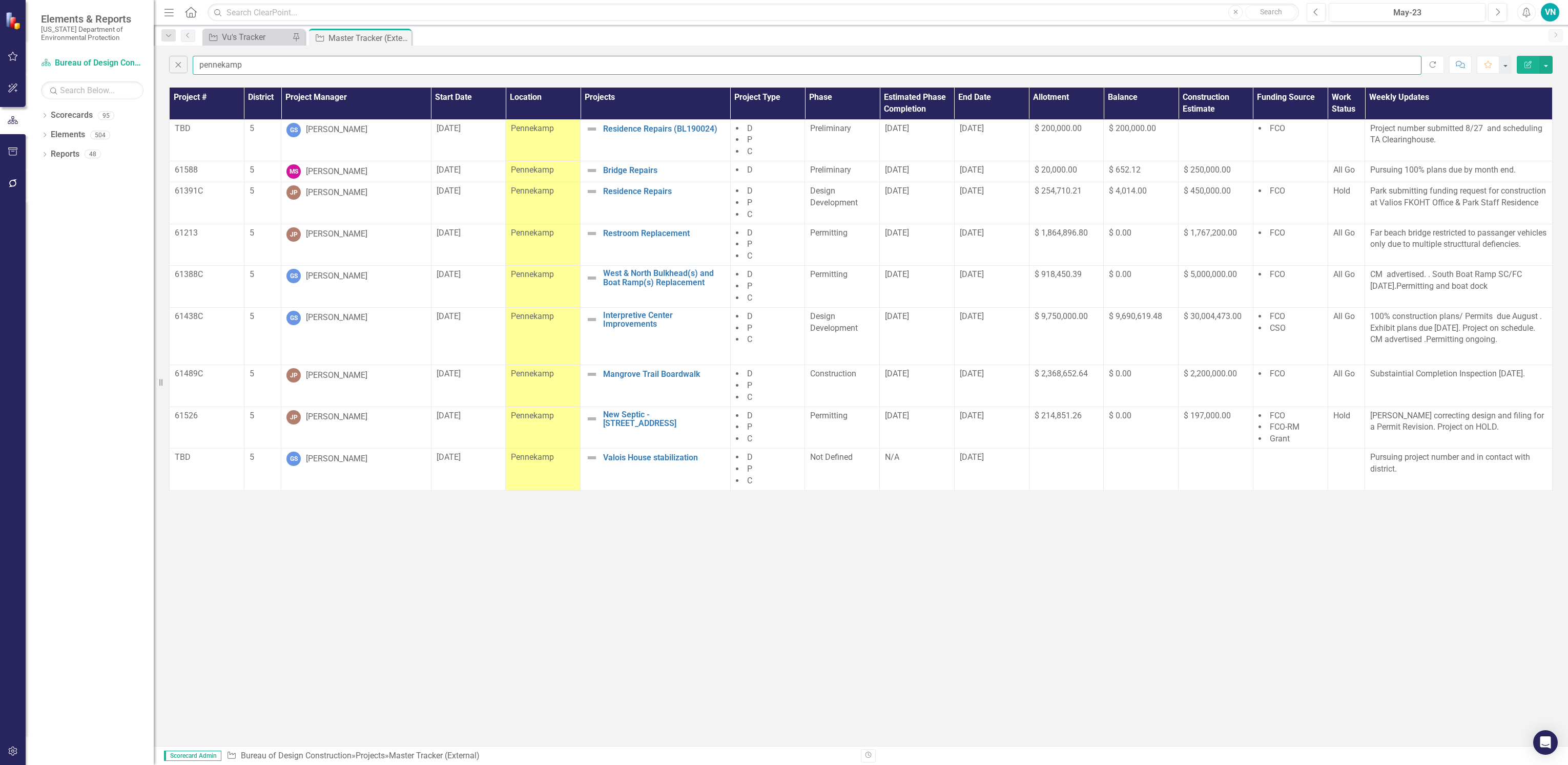
drag, startPoint x: 244, startPoint y: 66, endPoint x: 158, endPoint y: 64, distance: 86.0
click at [158, 64] on div "Elements & Reports [US_STATE] Department of Environmental Protection Scorecard …" at bounding box center [784, 382] width 1568 height 765
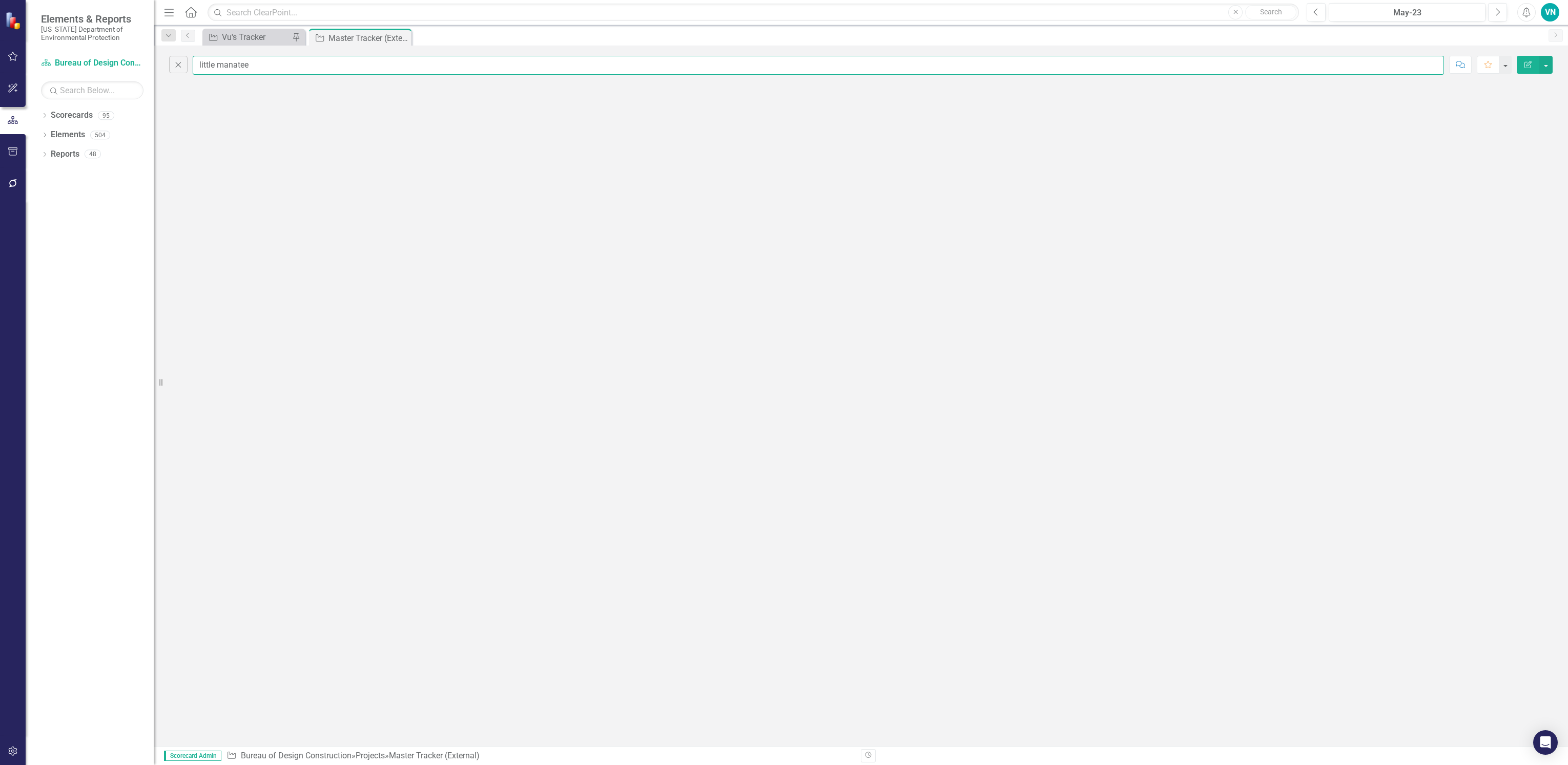
click at [257, 64] on input "little manatee" at bounding box center [818, 65] width 1251 height 19
click at [230, 69] on input "little" at bounding box center [818, 65] width 1251 height 19
drag, startPoint x: 225, startPoint y: 69, endPoint x: 163, endPoint y: 67, distance: 62.0
click at [163, 67] on div "Close little Comment Favorite Edit Report" at bounding box center [861, 62] width 1414 height 34
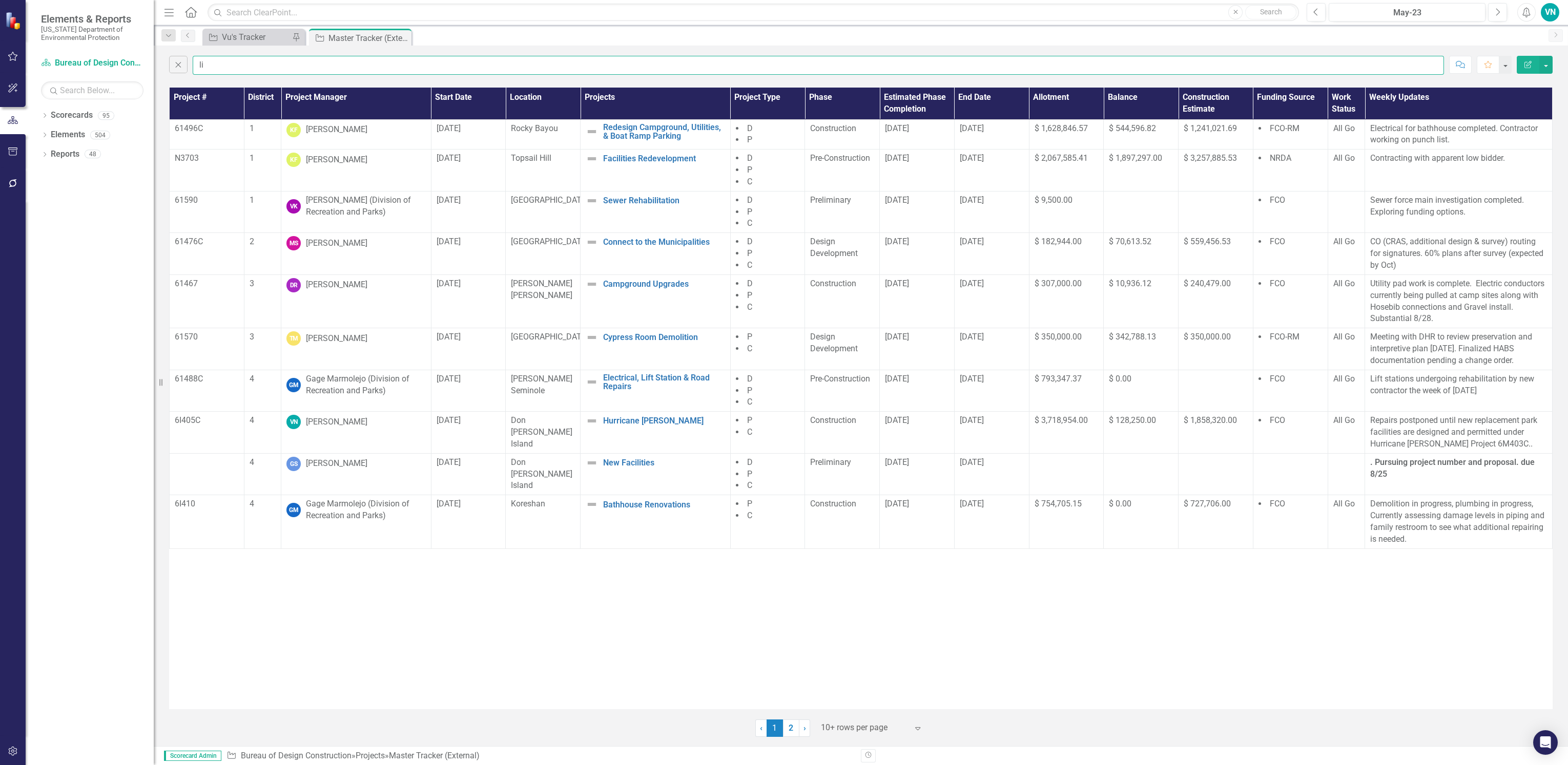
type input "l"
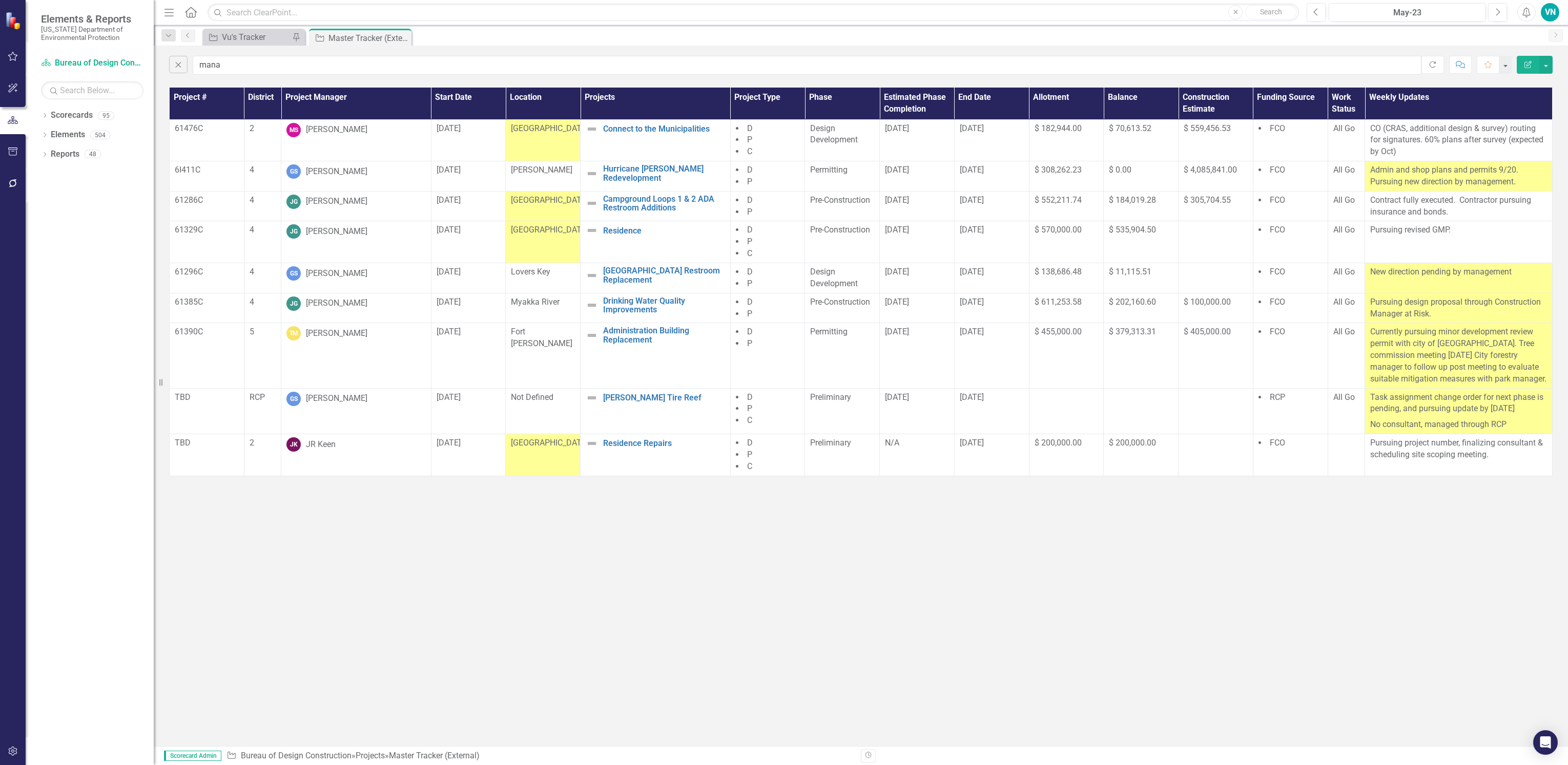
click at [242, 513] on div "Close mana Refresh Comment Favorite Edit Report Project # District Project Mana…" at bounding box center [861, 396] width 1414 height 701
drag, startPoint x: 392, startPoint y: 59, endPoint x: 379, endPoint y: 67, distance: 15.3
click at [392, 59] on input "mana" at bounding box center [807, 65] width 1228 height 19
type input "m"
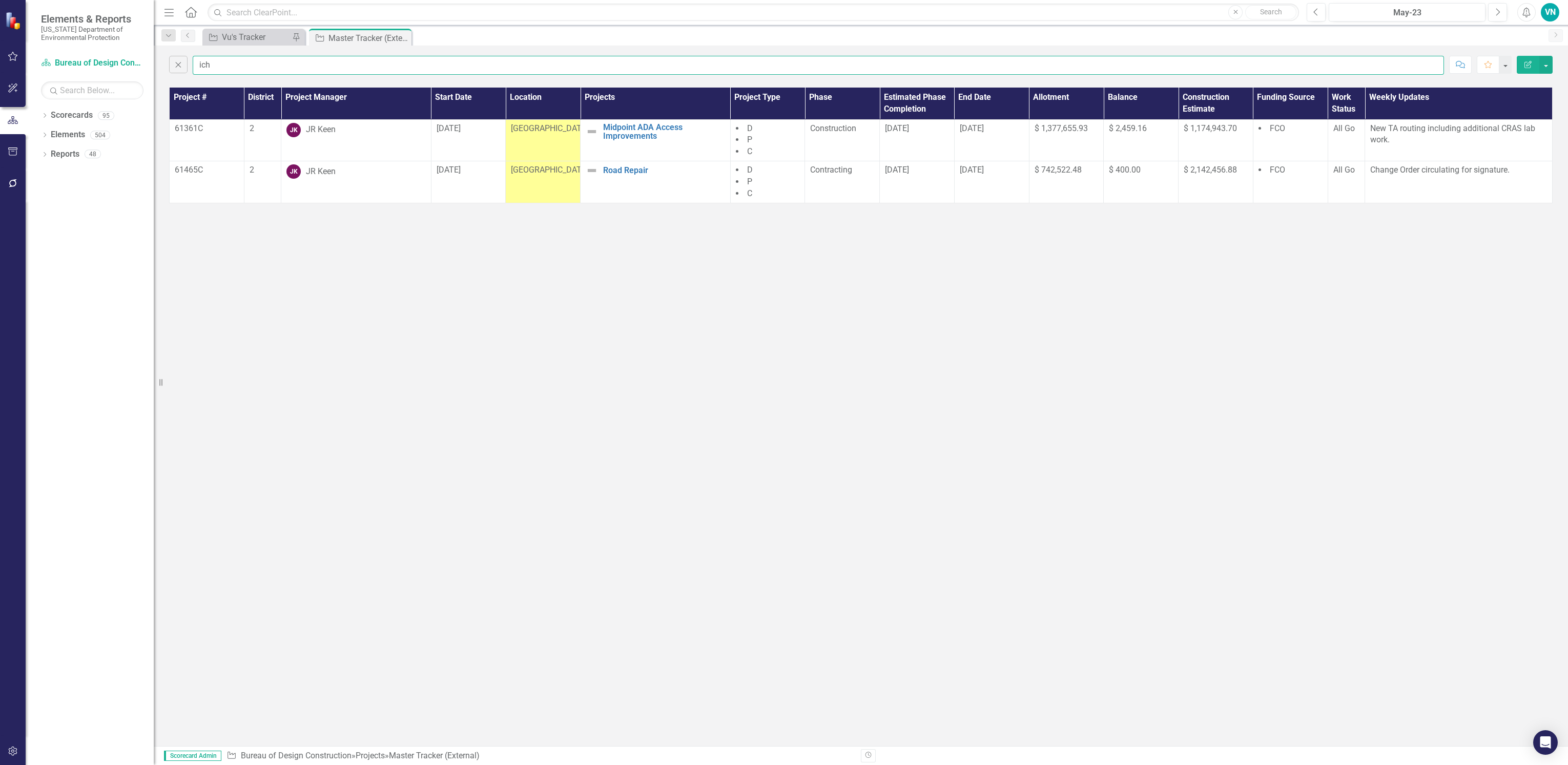
click at [217, 64] on input "ich" at bounding box center [818, 65] width 1251 height 19
drag, startPoint x: 217, startPoint y: 66, endPoint x: 188, endPoint y: 66, distance: 29.0
click at [188, 66] on div "Close ich" at bounding box center [807, 65] width 1274 height 19
type input "homosassa"
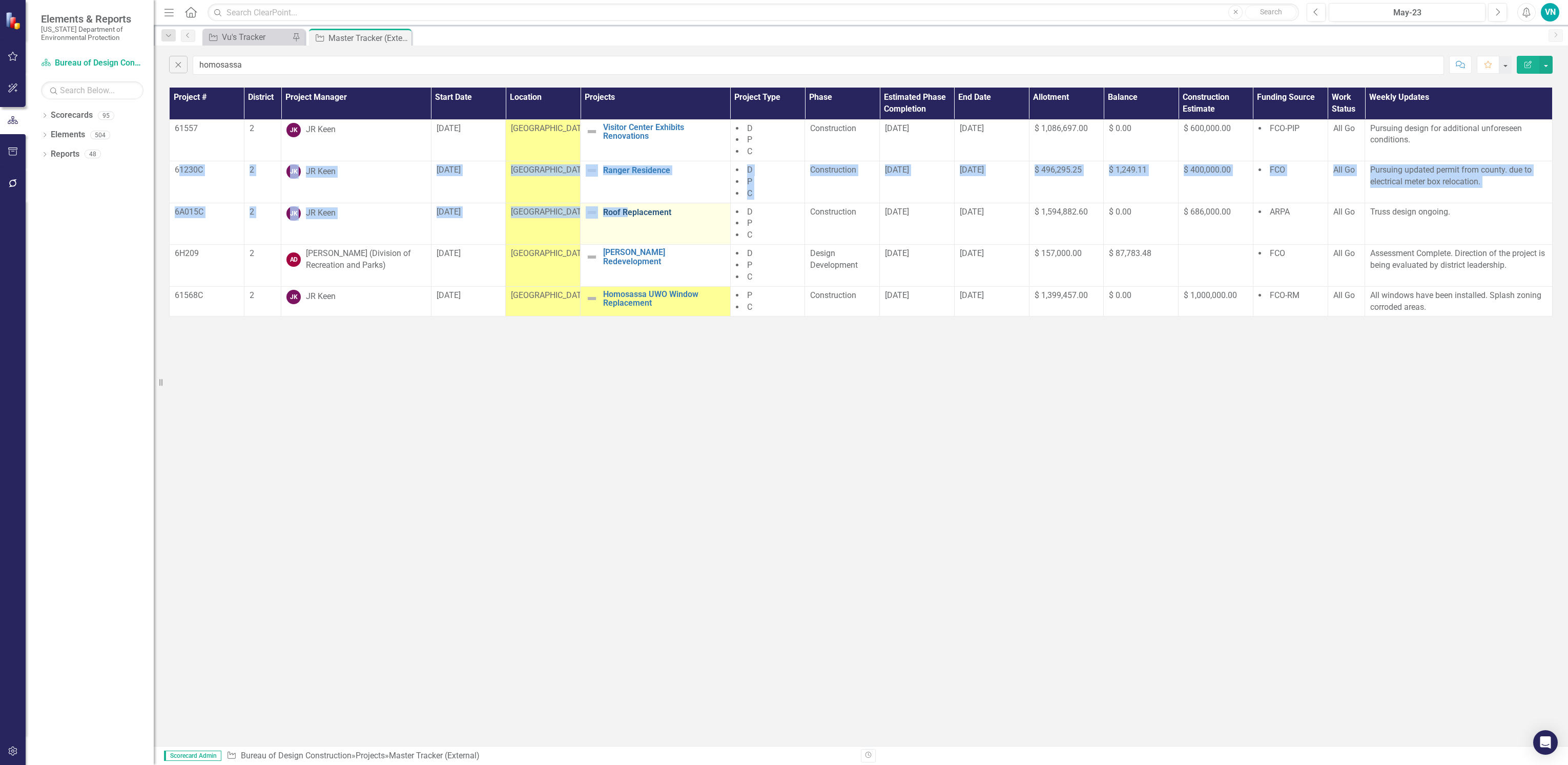
drag, startPoint x: 177, startPoint y: 171, endPoint x: 627, endPoint y: 212, distance: 451.9
click at [627, 212] on tbody "61557 2 [PERSON_NAME] Keen [DATE] [GEOGRAPHIC_DATA] Visitor Center Exhibits Ren…" at bounding box center [861, 218] width 1383 height 197
click at [296, 493] on div "Close homosassa Comment Favorite Edit Report Project # District Project Manager…" at bounding box center [861, 396] width 1414 height 701
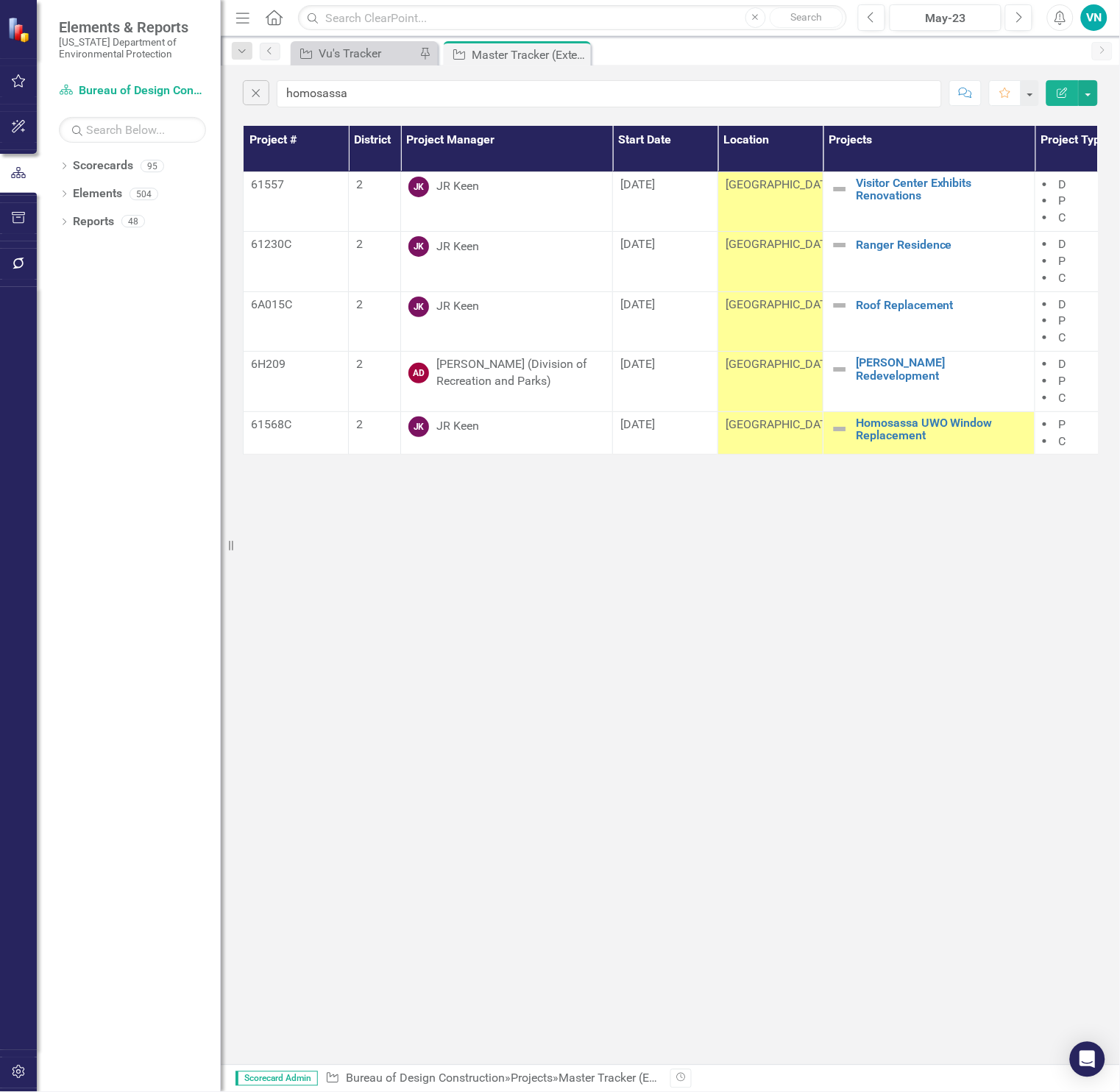
click at [400, 776] on div "Close homosassa Comment Favorite Edit Report Project # District Project Manager…" at bounding box center [670, 564] width 899 height 998
drag, startPoint x: 296, startPoint y: 635, endPoint x: 260, endPoint y: 626, distance: 37.1
click at [296, 635] on div "Close homosassa Comment Favorite Edit Report Project # District Project Manager…" at bounding box center [670, 564] width 899 height 998
click at [333, 711] on div "Close homosassa Comment Favorite Edit Report Project # District Project Manager…" at bounding box center [670, 564] width 899 height 998
click at [446, 654] on div "Close homosassa Comment Favorite Edit Report Project # District Project Manager…" at bounding box center [670, 564] width 899 height 998
